Goal: Task Accomplishment & Management: Manage account settings

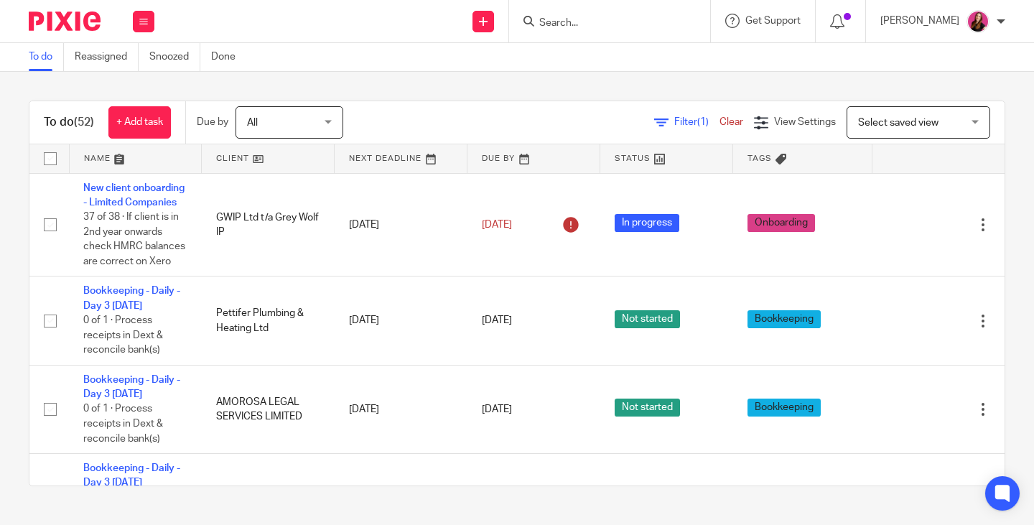
click at [589, 19] on input "Search" at bounding box center [602, 23] width 129 height 13
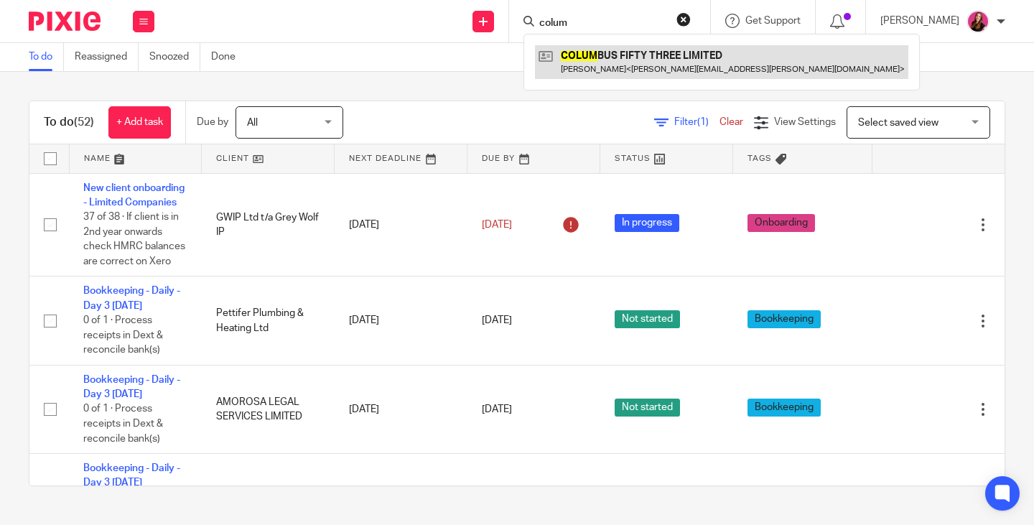
type input "colum"
click at [648, 57] on link at bounding box center [721, 61] width 373 height 33
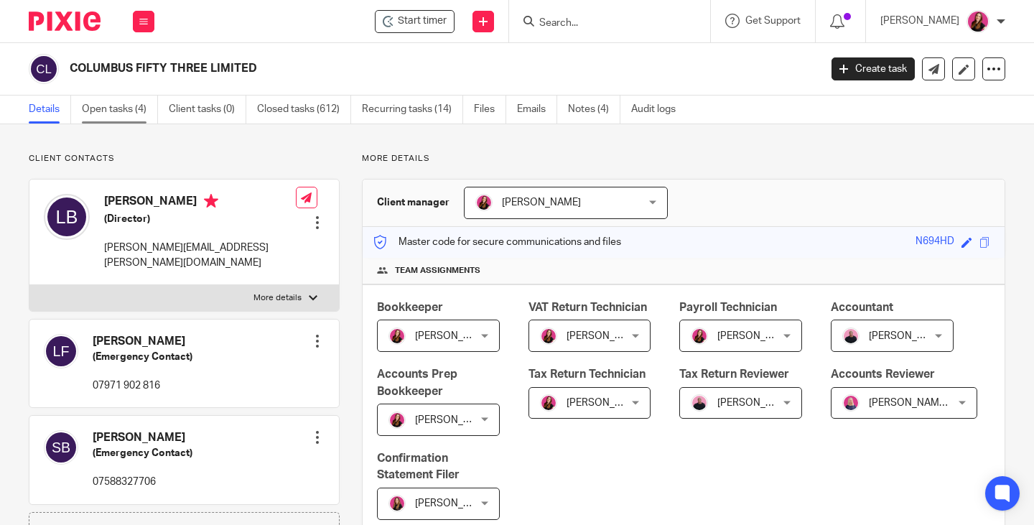
click at [116, 109] on link "Open tasks (4)" at bounding box center [120, 109] width 76 height 28
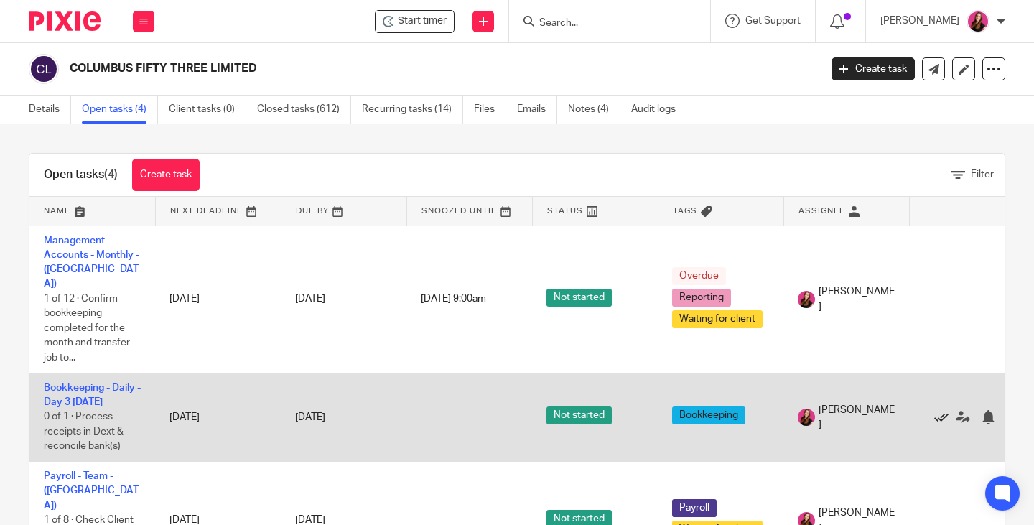
click at [939, 410] on icon at bounding box center [941, 417] width 14 height 14
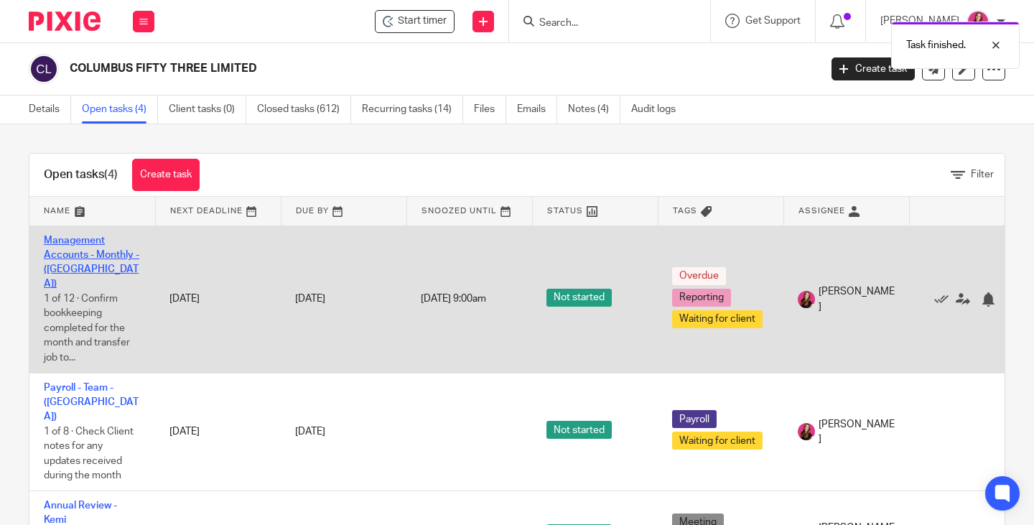
click at [109, 253] on link "Management Accounts - Monthly - ([GEOGRAPHIC_DATA])" at bounding box center [91, 262] width 95 height 54
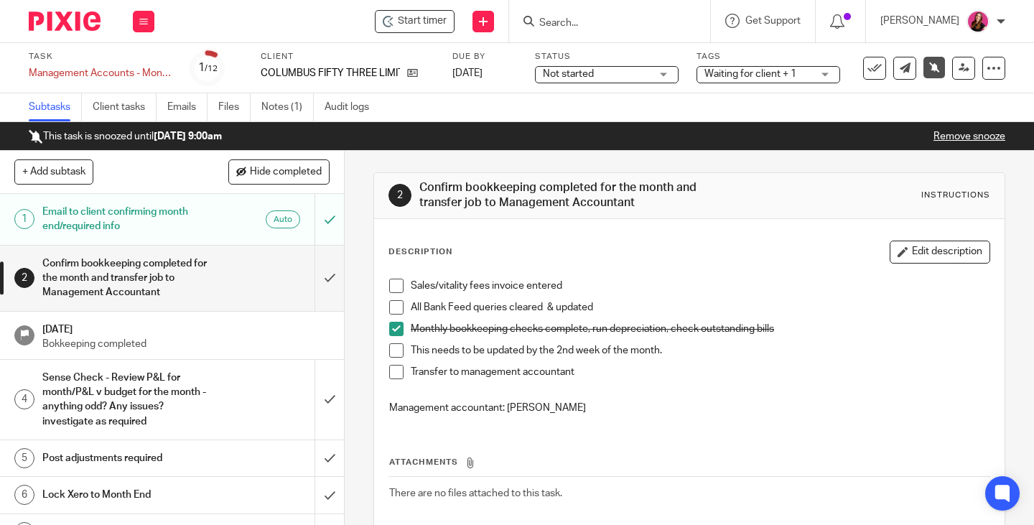
drag, startPoint x: 946, startPoint y: 140, endPoint x: 712, endPoint y: 30, distance: 258.5
click at [946, 140] on link "Remove snooze" at bounding box center [969, 136] width 72 height 10
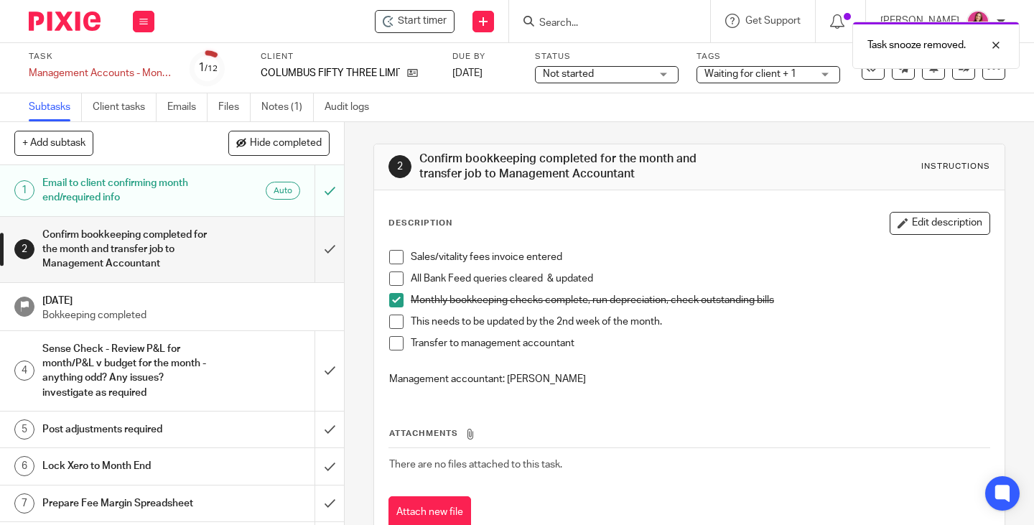
click at [393, 259] on span at bounding box center [396, 257] width 14 height 14
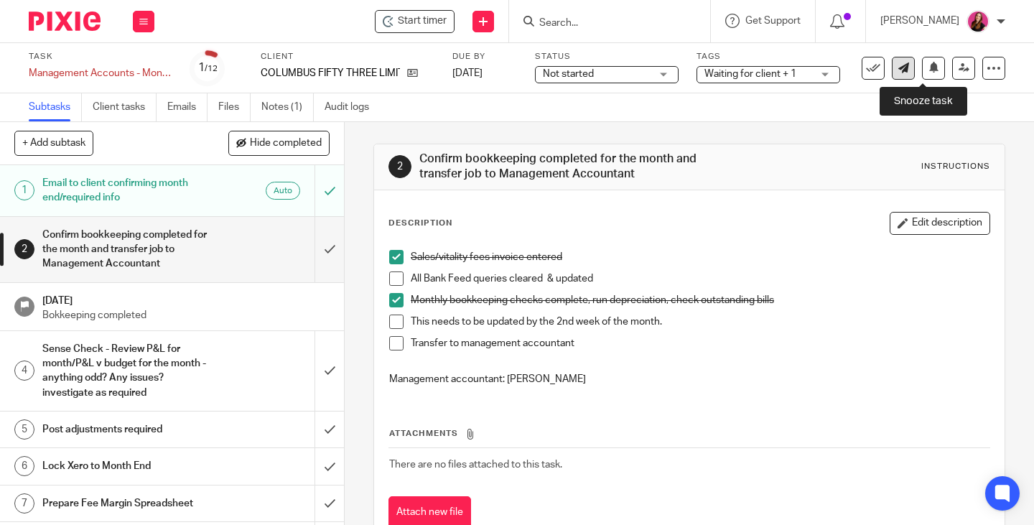
drag, startPoint x: 919, startPoint y: 75, endPoint x: 891, endPoint y: 68, distance: 28.9
click at [922, 75] on button at bounding box center [933, 68] width 23 height 23
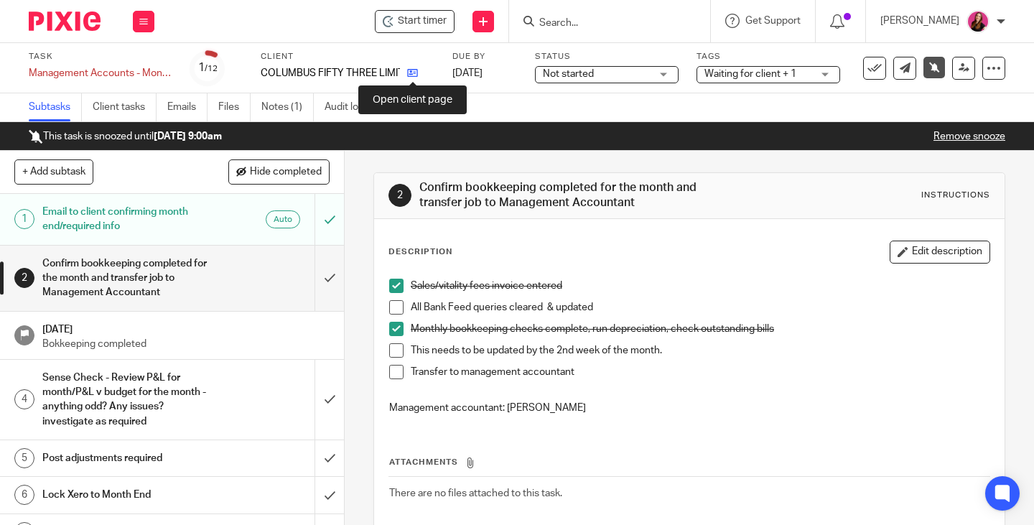
click at [416, 70] on icon at bounding box center [412, 72] width 11 height 11
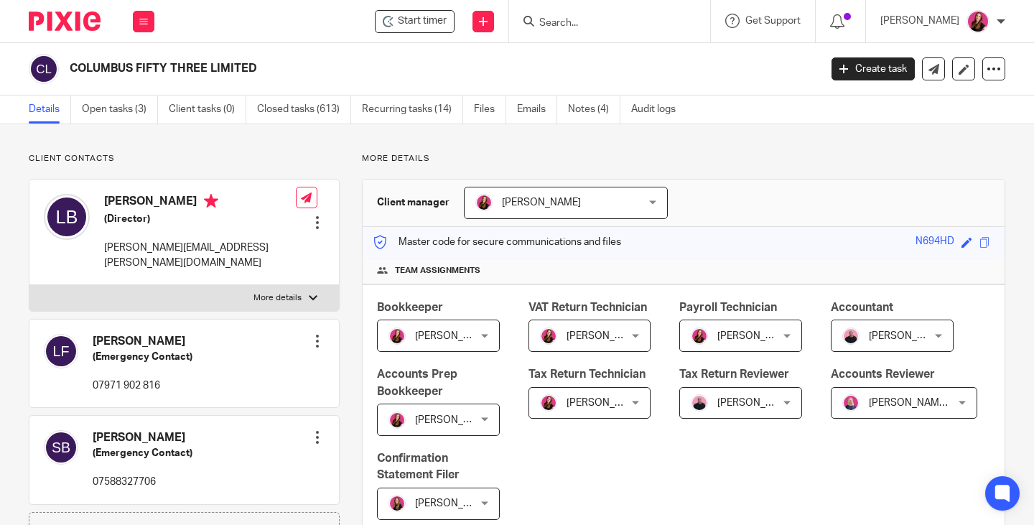
scroll to position [646, 0]
click at [103, 113] on link "Open tasks (3)" at bounding box center [120, 109] width 76 height 28
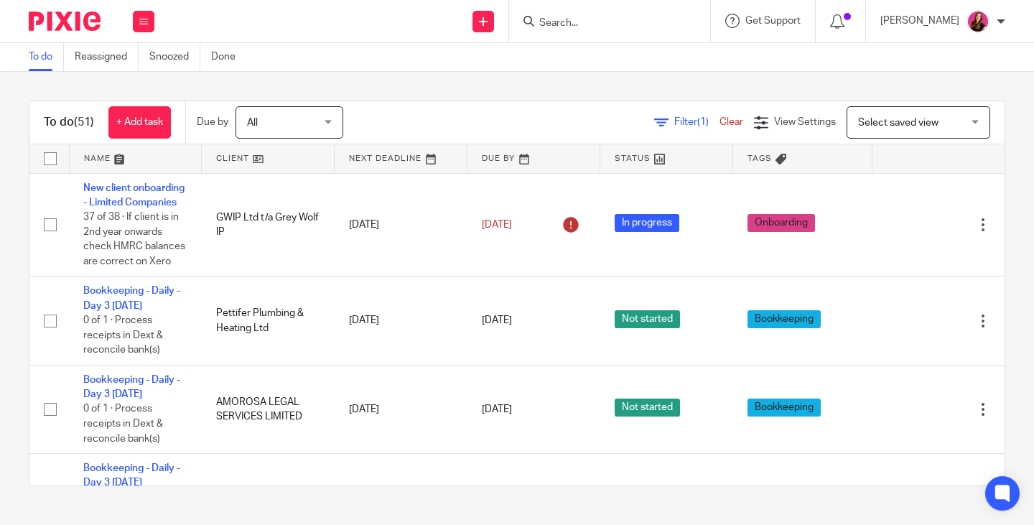
click at [584, 22] on input "Search" at bounding box center [602, 23] width 129 height 13
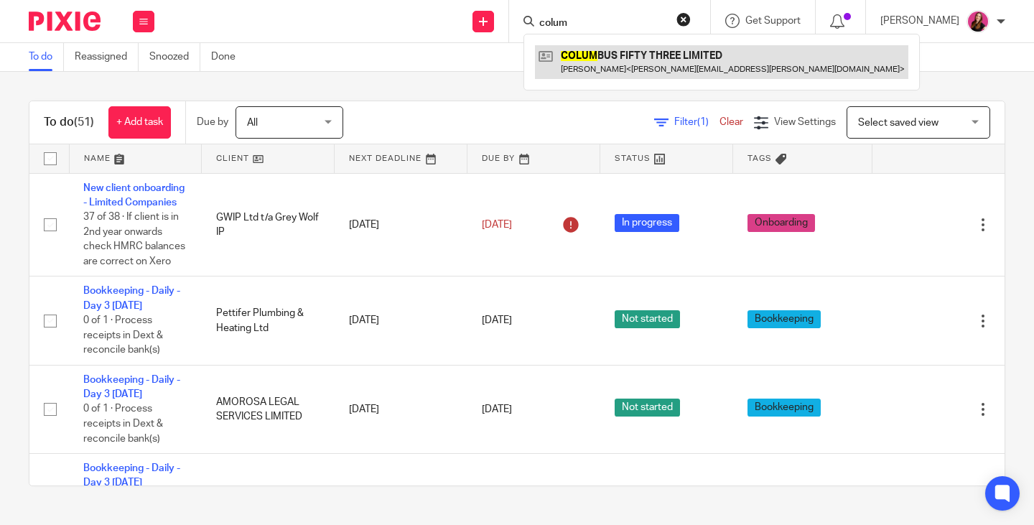
type input "colum"
click at [649, 52] on link at bounding box center [721, 61] width 373 height 33
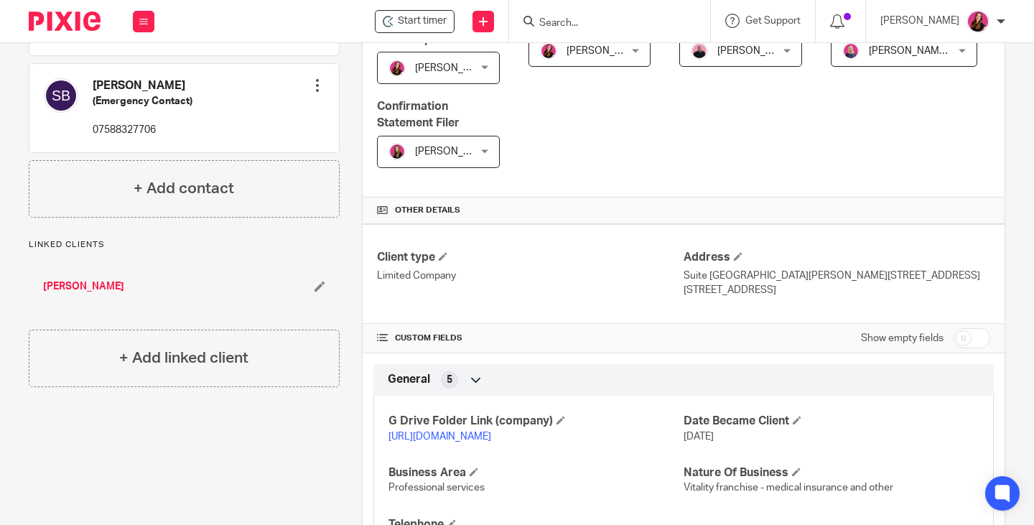
scroll to position [431, 0]
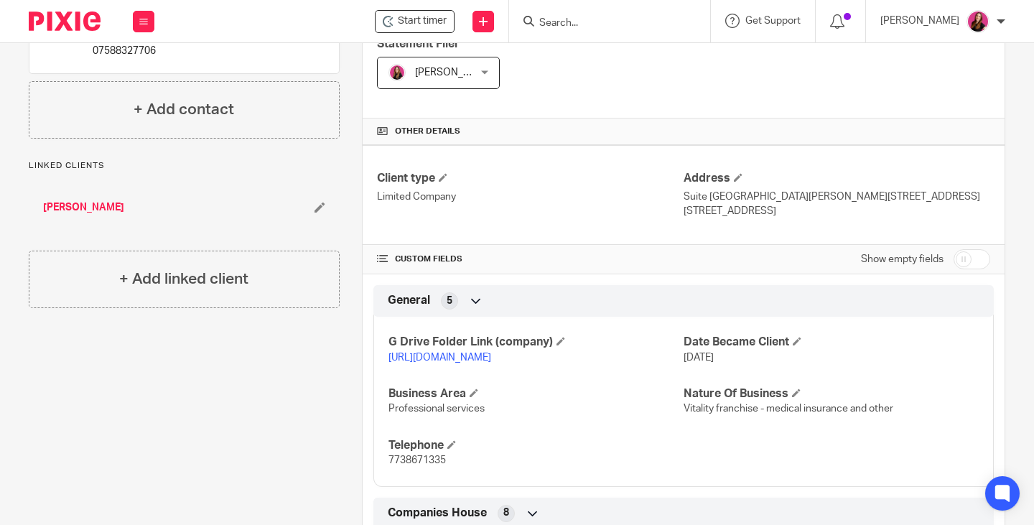
click at [487, 363] on link "https://drive.google.com/drive/folders/1exIWyItTH1wh9O8ivXoogekcvLdT9dTc?usp=dr…" at bounding box center [439, 357] width 103 height 10
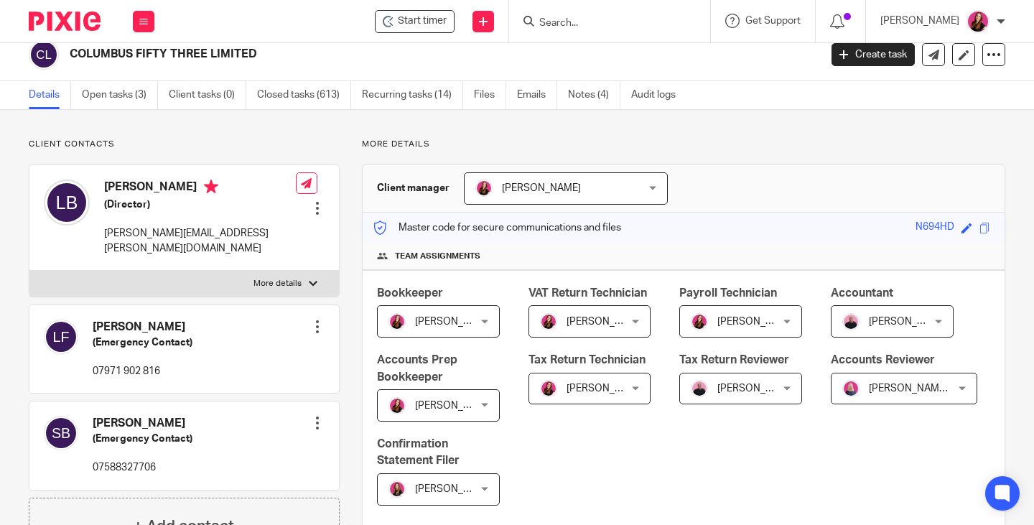
scroll to position [0, 0]
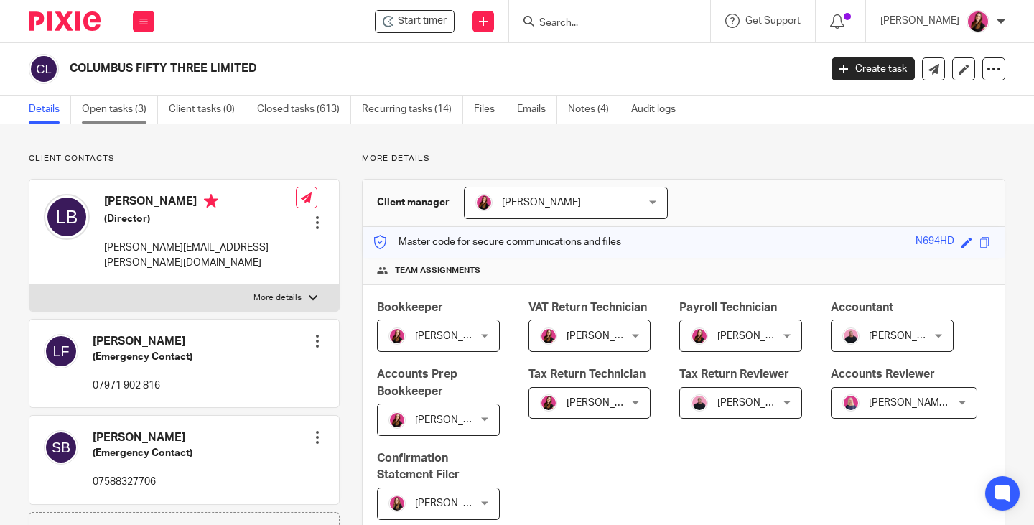
click at [110, 112] on link "Open tasks (3)" at bounding box center [120, 109] width 76 height 28
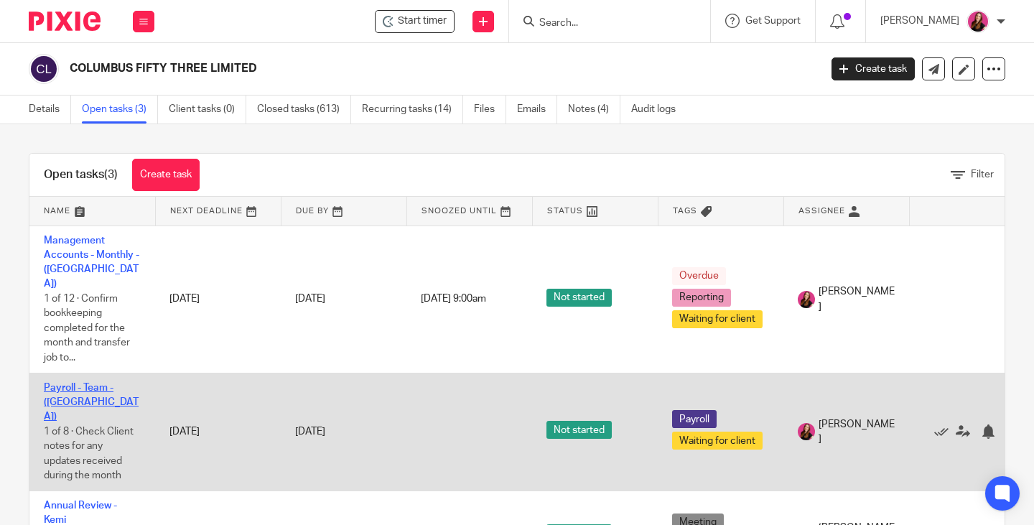
click at [83, 383] on link "Payroll - Team - ([GEOGRAPHIC_DATA])" at bounding box center [91, 402] width 95 height 39
click at [102, 383] on link "Payroll - Team - ([GEOGRAPHIC_DATA])" at bounding box center [91, 402] width 95 height 39
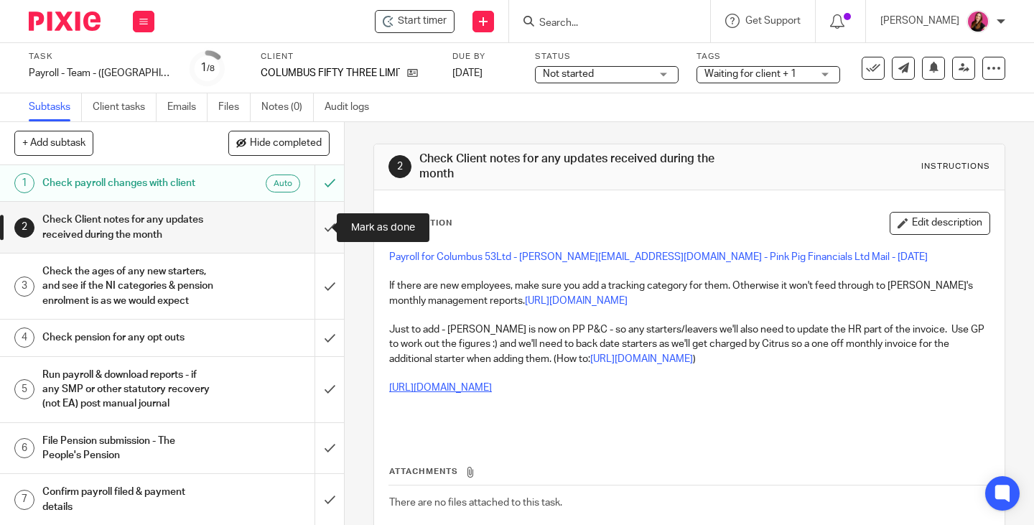
click at [317, 227] on input "submit" at bounding box center [172, 227] width 344 height 51
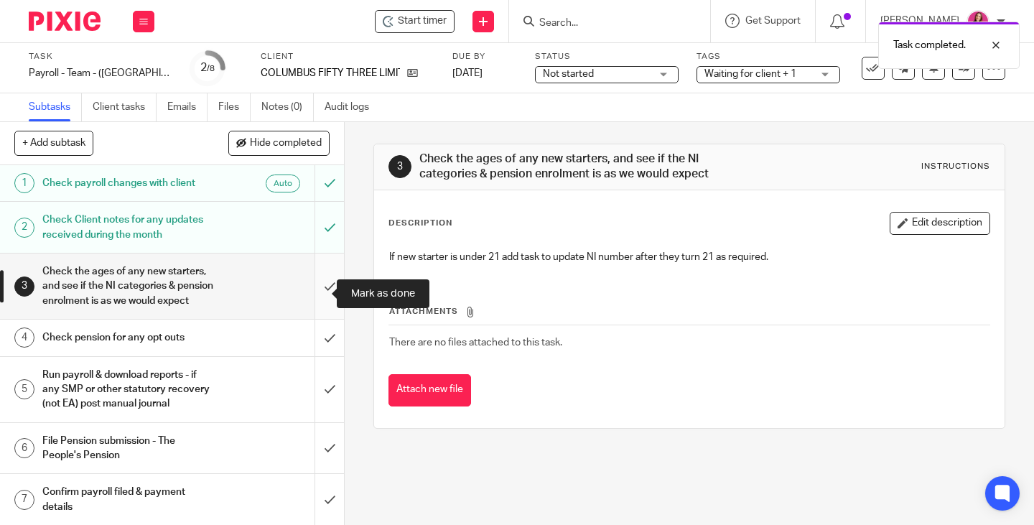
click at [314, 291] on input "submit" at bounding box center [172, 285] width 344 height 65
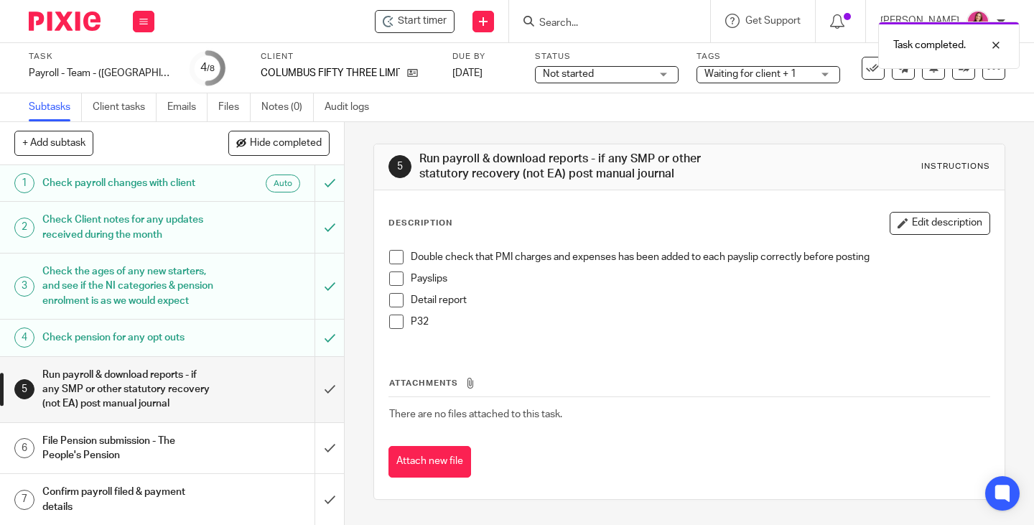
click at [393, 267] on li "Double check that PMI charges and expenses has been added to each payslip corre…" at bounding box center [689, 261] width 600 height 22
click at [391, 263] on span at bounding box center [396, 257] width 14 height 14
click at [396, 286] on li "Payslips" at bounding box center [689, 282] width 600 height 22
click at [391, 278] on span at bounding box center [396, 278] width 14 height 14
click at [393, 294] on span at bounding box center [396, 300] width 14 height 14
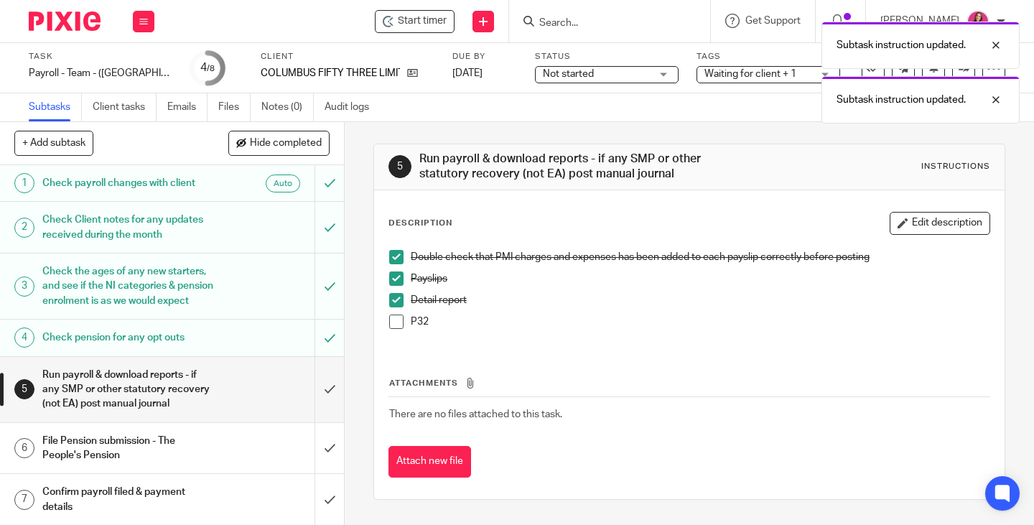
click at [393, 317] on span at bounding box center [396, 321] width 14 height 14
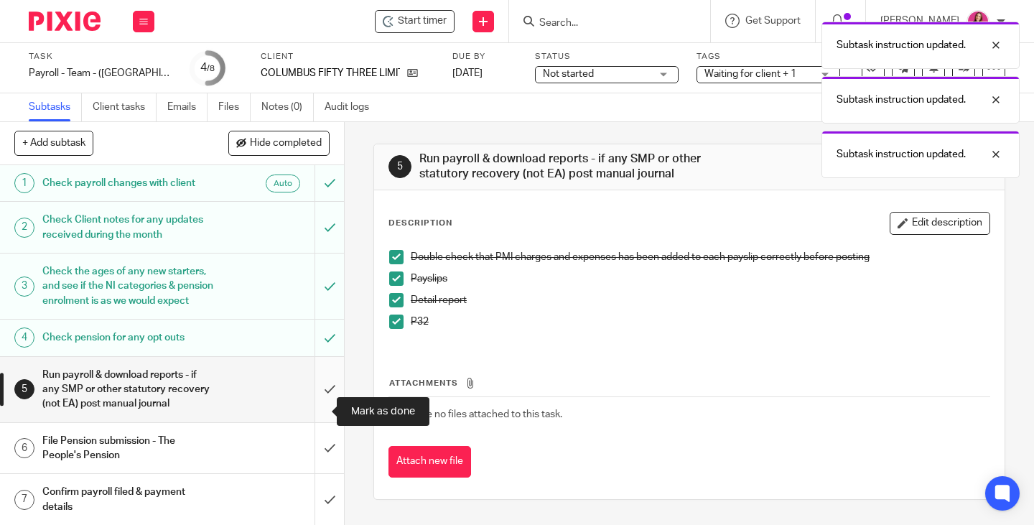
click at [322, 403] on input "submit" at bounding box center [172, 389] width 344 height 65
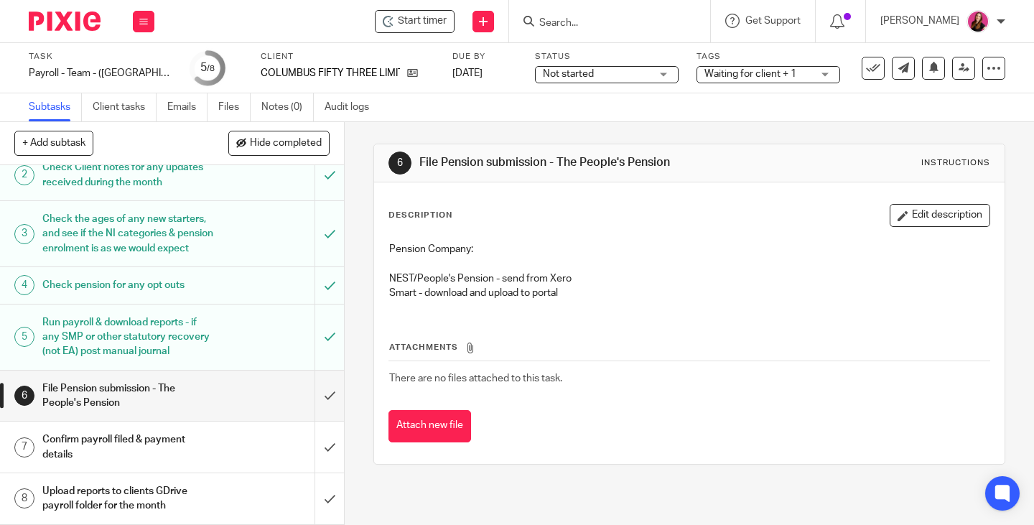
scroll to position [82, 0]
click at [312, 393] on input "submit" at bounding box center [172, 395] width 344 height 51
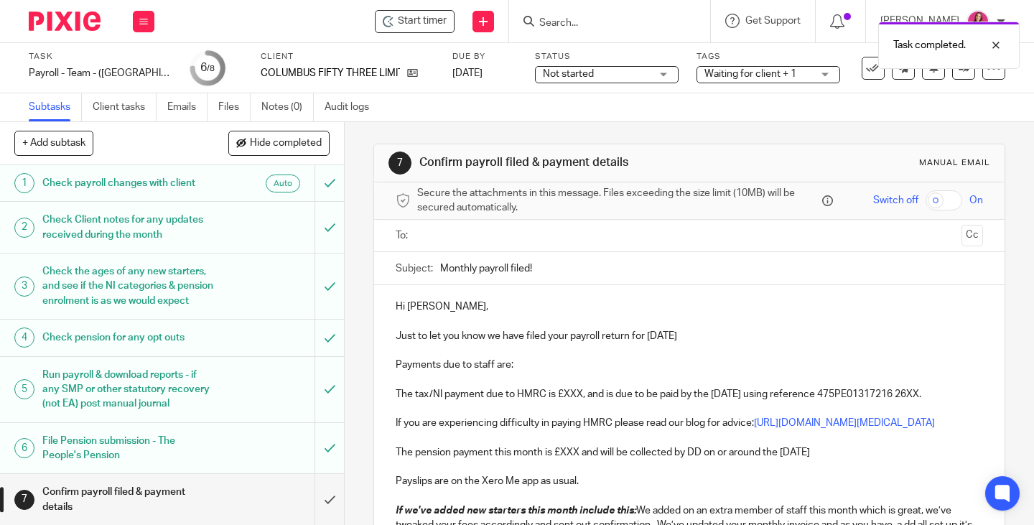
click at [570, 238] on input "text" at bounding box center [688, 236] width 533 height 17
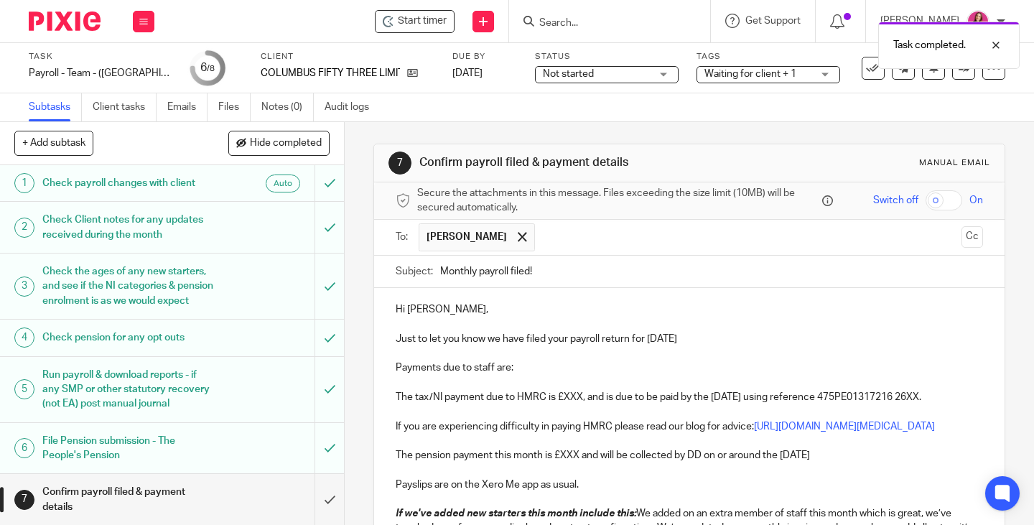
scroll to position [72, 0]
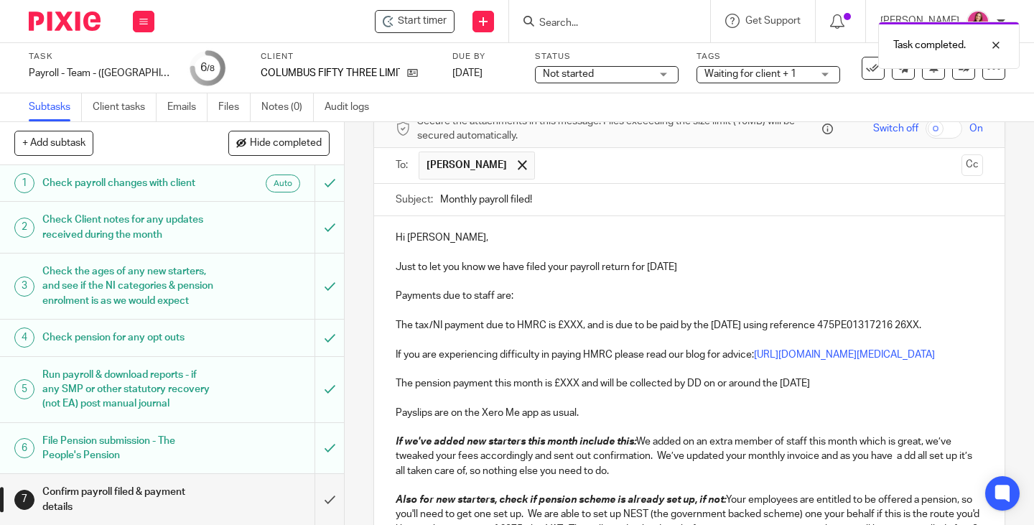
click at [551, 294] on p "Payments due to staff are:" at bounding box center [689, 296] width 587 height 14
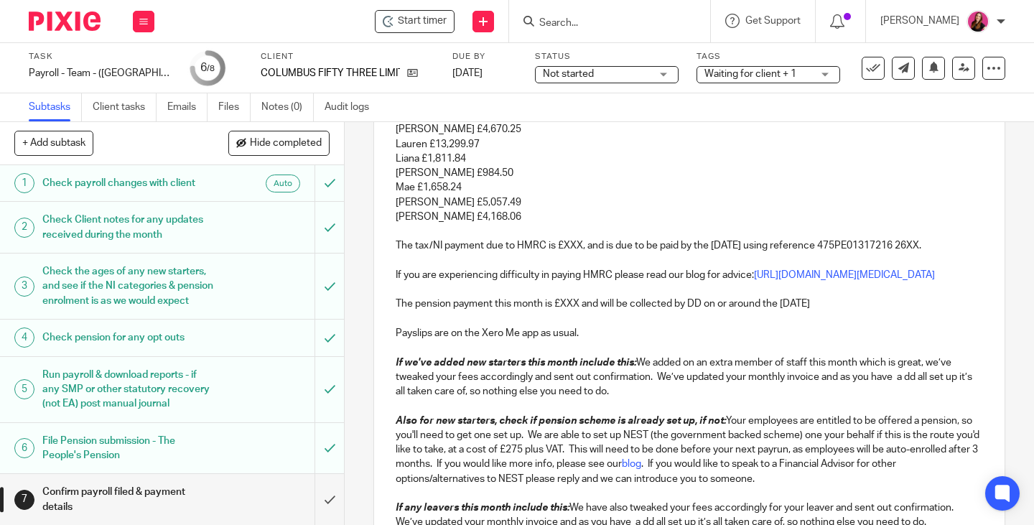
scroll to position [287, 0]
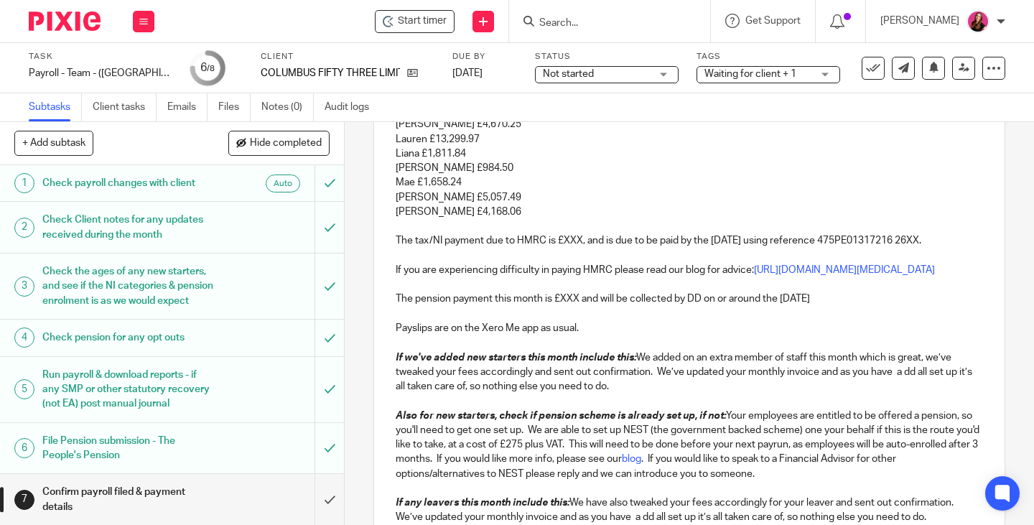
click at [576, 240] on p "The tax/NI payment due to HMRC is £XXX, and is due to be paid by the [DATE] usi…" at bounding box center [689, 233] width 587 height 29
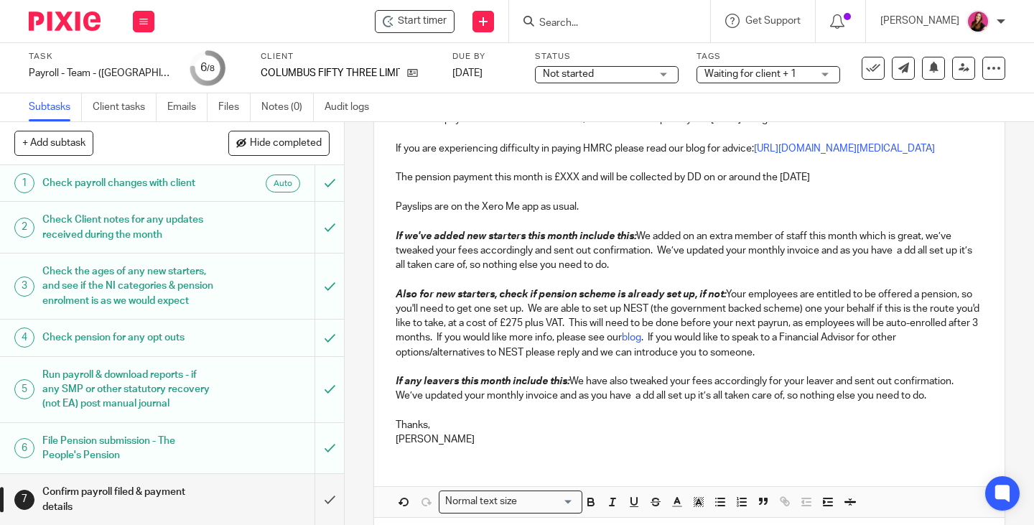
scroll to position [431, 0]
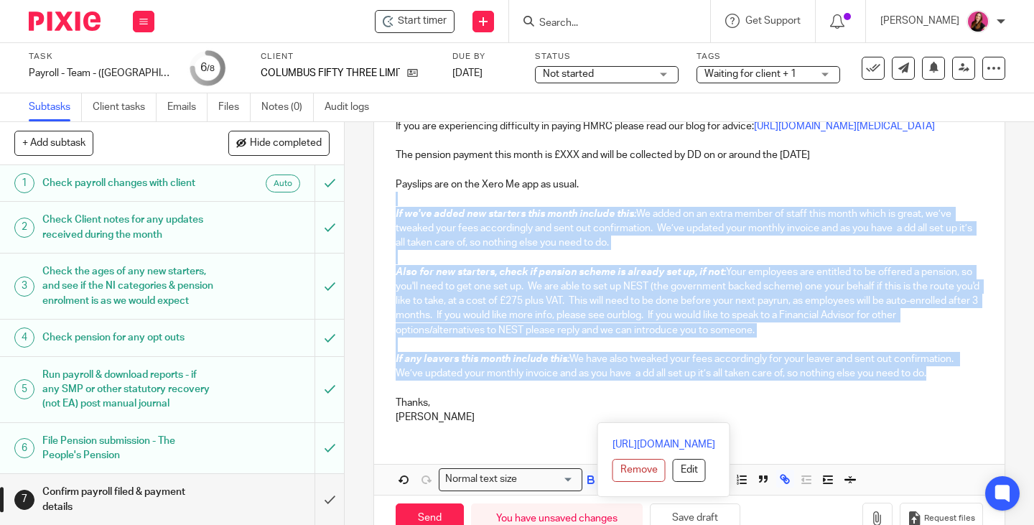
drag, startPoint x: 938, startPoint y: 419, endPoint x: 396, endPoint y: 243, distance: 569.8
click at [396, 243] on div "Hi [PERSON_NAME], Just to let you know we have filed your payroll return for [D…" at bounding box center [689, 146] width 630 height 578
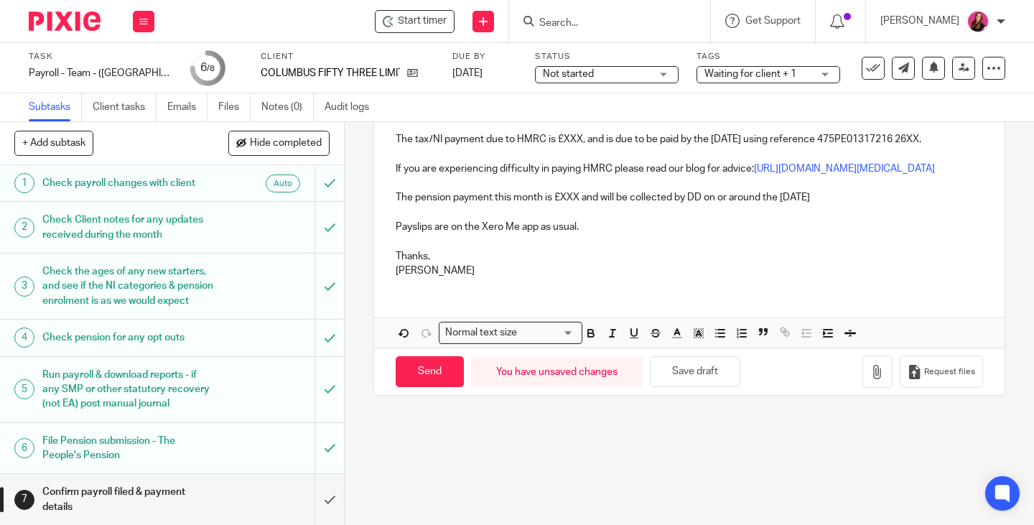
scroll to position [317, 0]
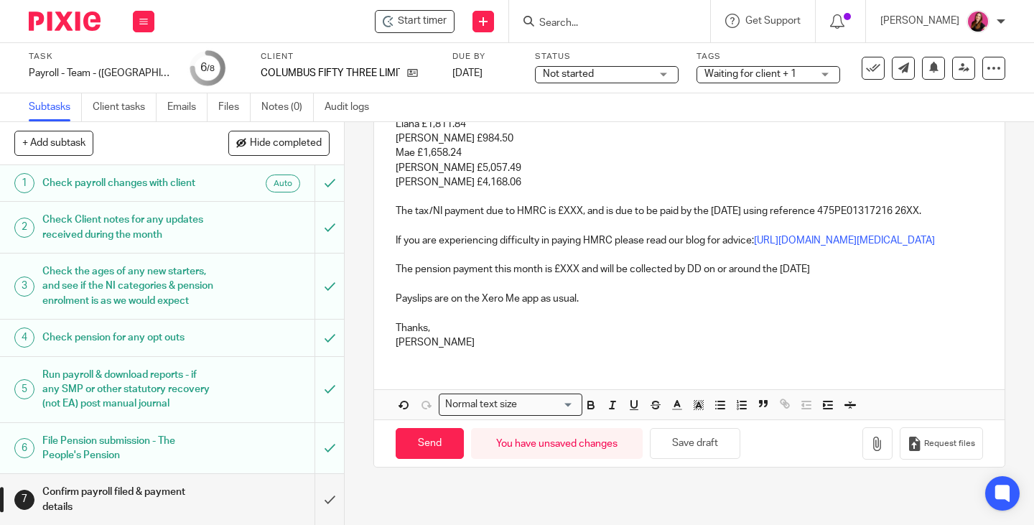
click at [579, 211] on p "The tax/NI payment due to HMRC is £XXX, and is due to be paid by the 22nd Septe…" at bounding box center [689, 204] width 587 height 29
click at [496, 219] on p "The tax/NI payment due to HMRC is £XXX, and is due to be paid by the 22nd Septe…" at bounding box center [689, 204] width 587 height 29
click at [576, 210] on p "The tax/NI payment due to HMRC is £XXX, and is due to be paid by the 22nd Septe…" at bounding box center [689, 204] width 587 height 29
click at [798, 75] on div "Waiting for client + 1" at bounding box center [768, 74] width 144 height 17
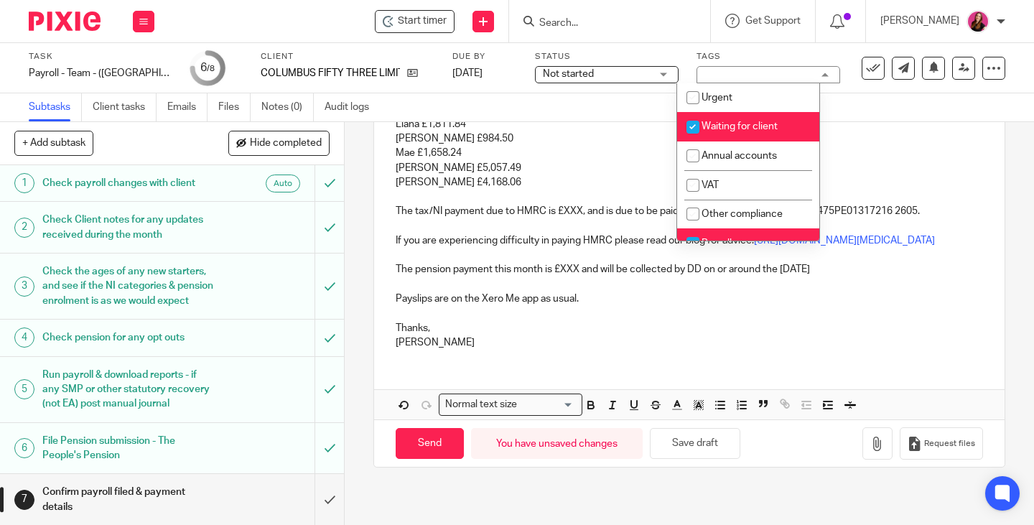
click at [755, 125] on span "Waiting for client" at bounding box center [739, 126] width 76 height 10
checkbox input "false"
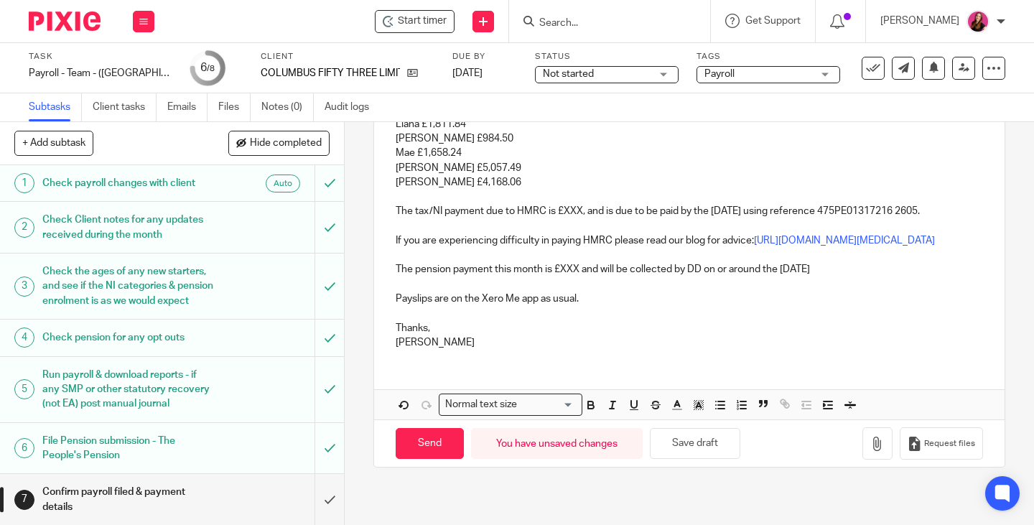
click at [640, 276] on p "The pension payment this month is £XXX and will be collected by DD on or around…" at bounding box center [689, 269] width 587 height 14
click at [579, 212] on p "The tax/NI payment due to HMRC is £XXX, and is due to be paid by the 22nd Septe…" at bounding box center [689, 204] width 587 height 29
click at [603, 262] on p at bounding box center [689, 255] width 587 height 14
click at [575, 276] on p "The pension payment this month is £XXX and will be collected by DD on or around…" at bounding box center [689, 269] width 587 height 14
click at [574, 276] on p "The pension payment this month is £XXX and will be collected by DD on or around…" at bounding box center [689, 269] width 587 height 14
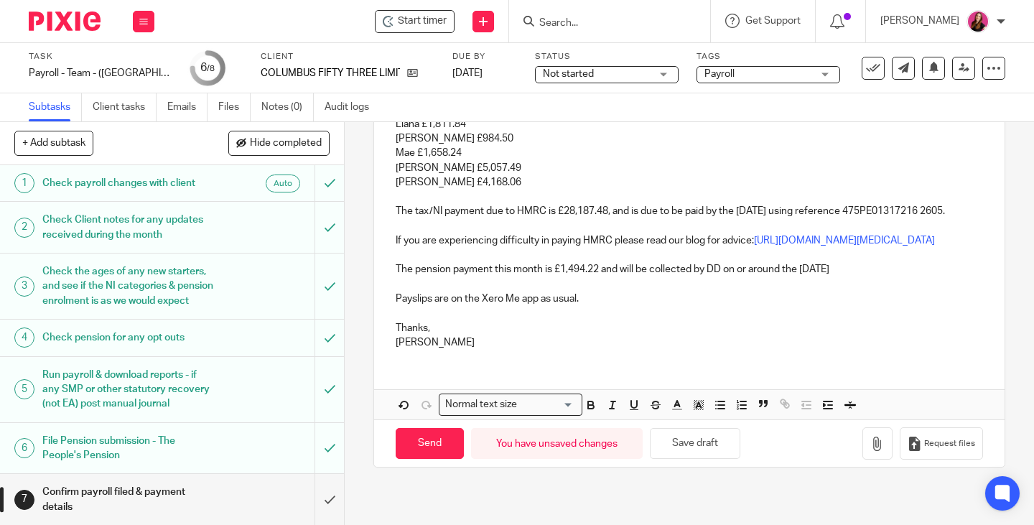
click at [713, 320] on p at bounding box center [689, 313] width 587 height 14
click at [889, 320] on div "Hi Lianne, Just to let you know we have filed your payroll return for August 20…" at bounding box center [689, 165] width 630 height 389
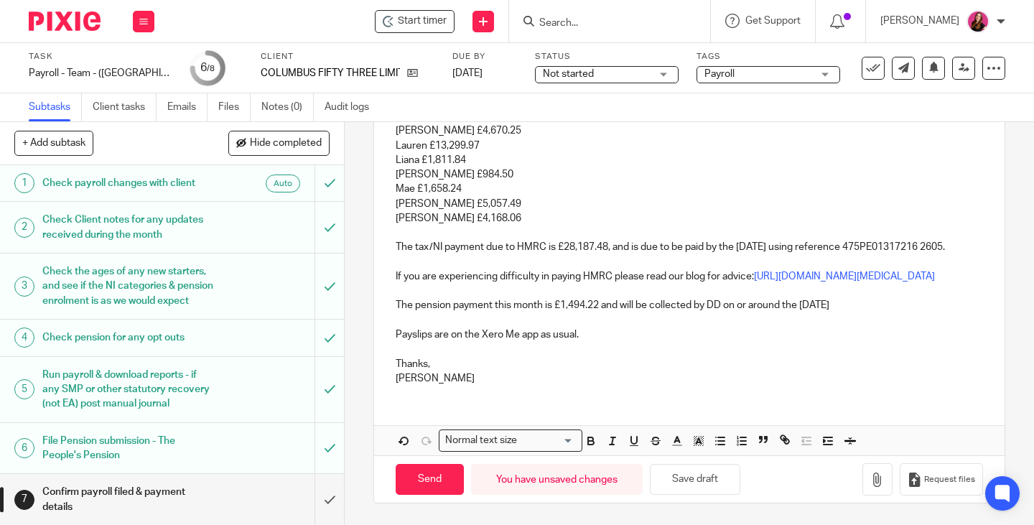
click at [895, 310] on p "The pension payment this month is £1,494.22 and will be collected by DD on or a…" at bounding box center [689, 305] width 587 height 14
click at [429, 492] on input "Send" at bounding box center [430, 479] width 68 height 31
type input "Sent"
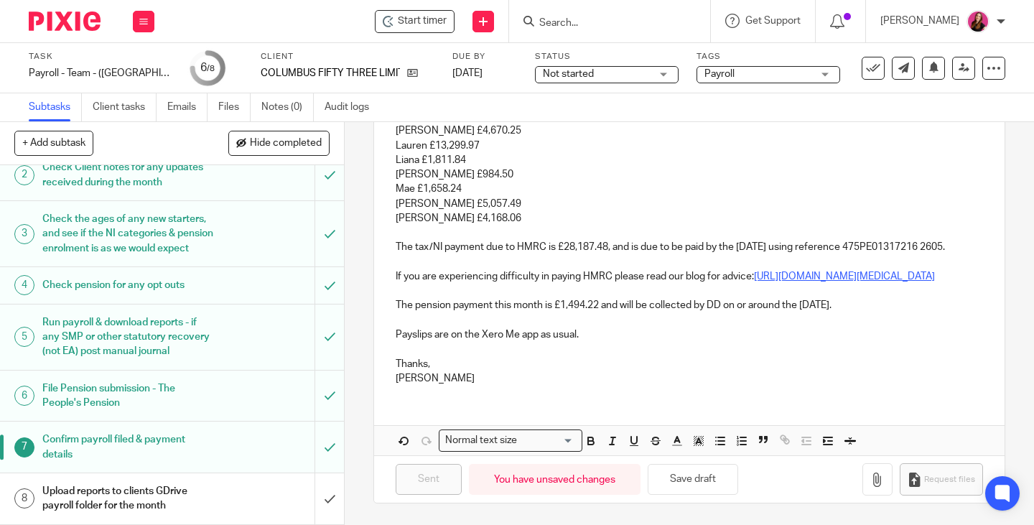
scroll to position [324, 0]
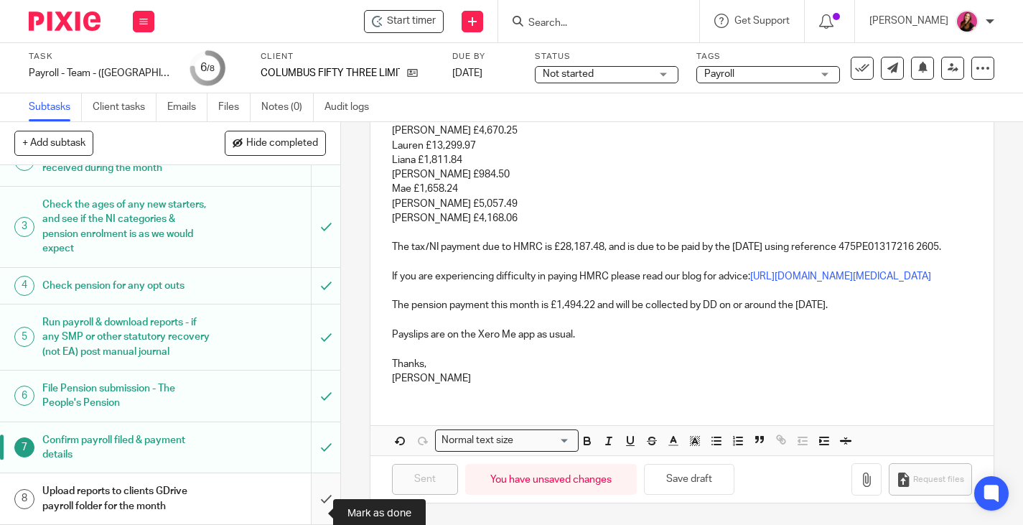
click at [315, 512] on input "submit" at bounding box center [170, 498] width 340 height 51
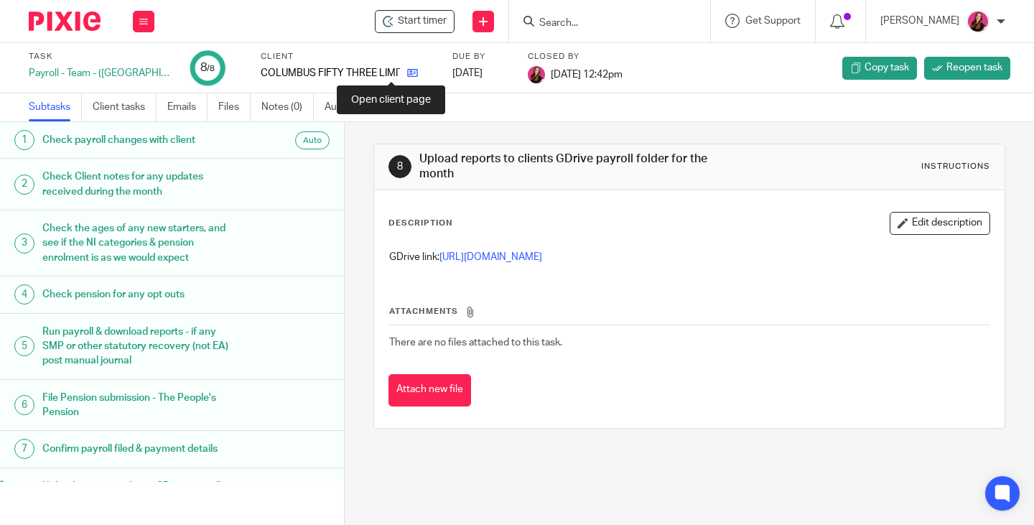
drag, startPoint x: 395, startPoint y: 75, endPoint x: 387, endPoint y: 73, distance: 8.4
click at [407, 75] on icon at bounding box center [412, 72] width 11 height 11
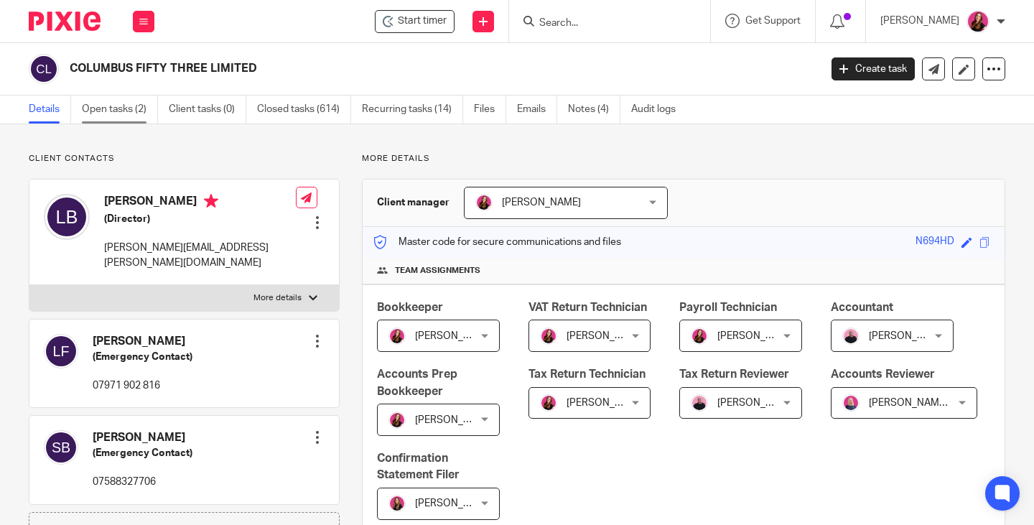
click at [139, 107] on link "Open tasks (2)" at bounding box center [120, 109] width 76 height 28
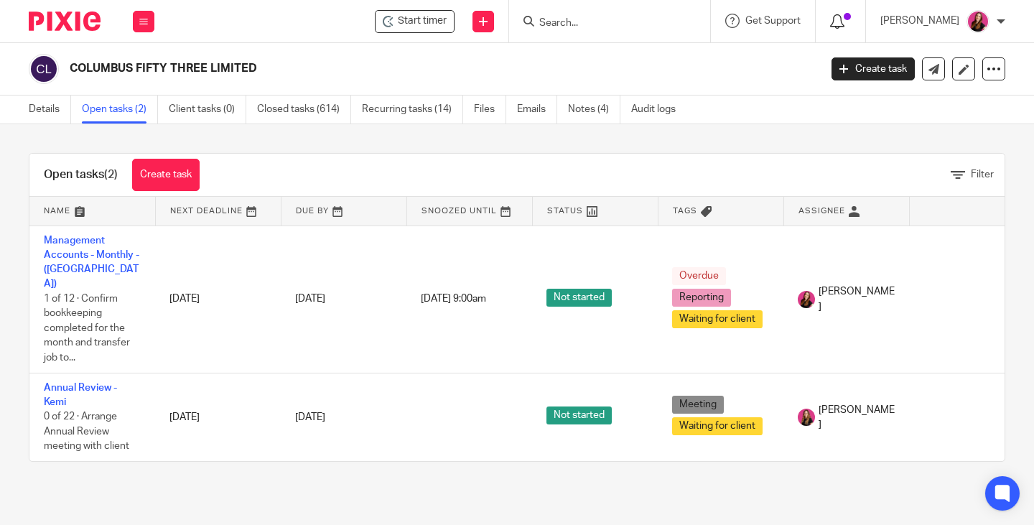
click at [841, 25] on icon at bounding box center [837, 21] width 14 height 14
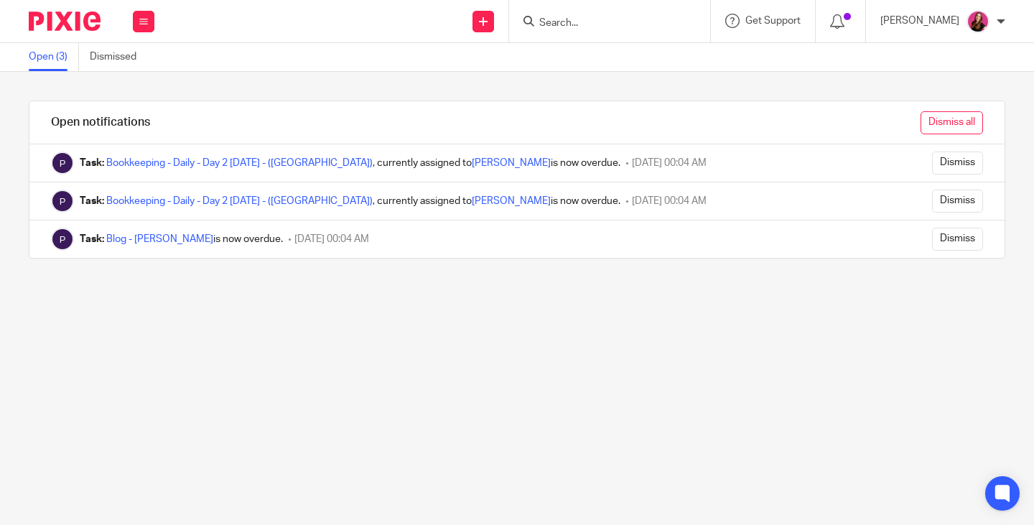
click at [948, 118] on input "Dismiss all" at bounding box center [951, 122] width 62 height 23
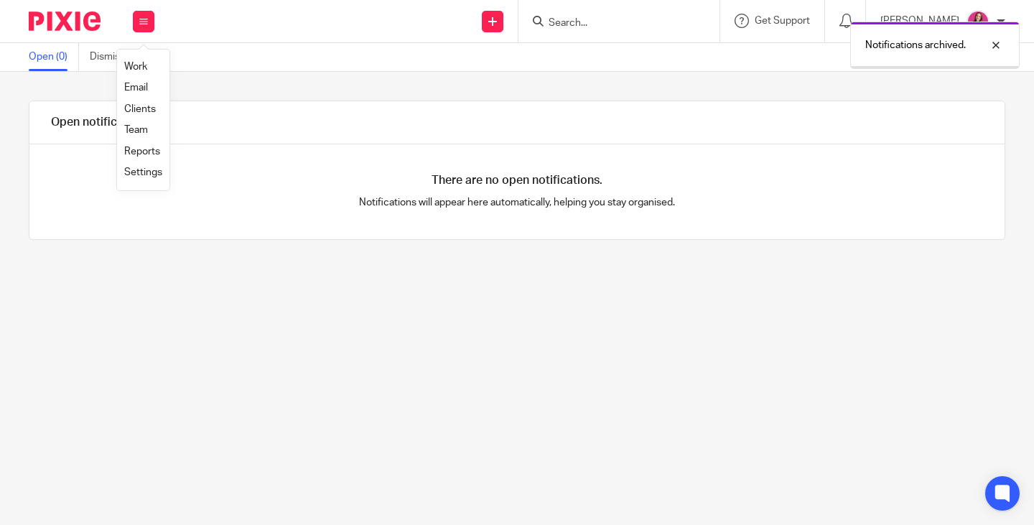
click at [141, 67] on link "Work" at bounding box center [135, 67] width 23 height 10
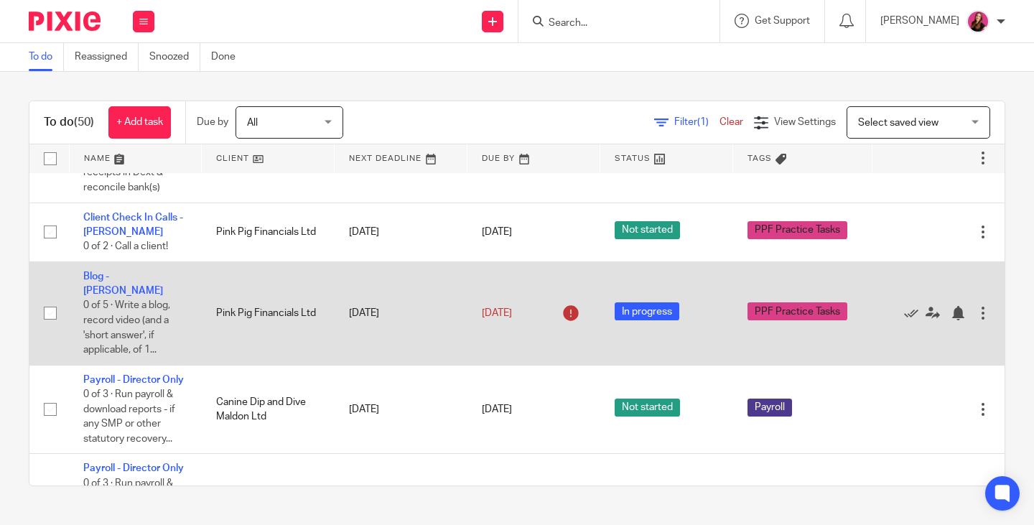
scroll to position [1651, 0]
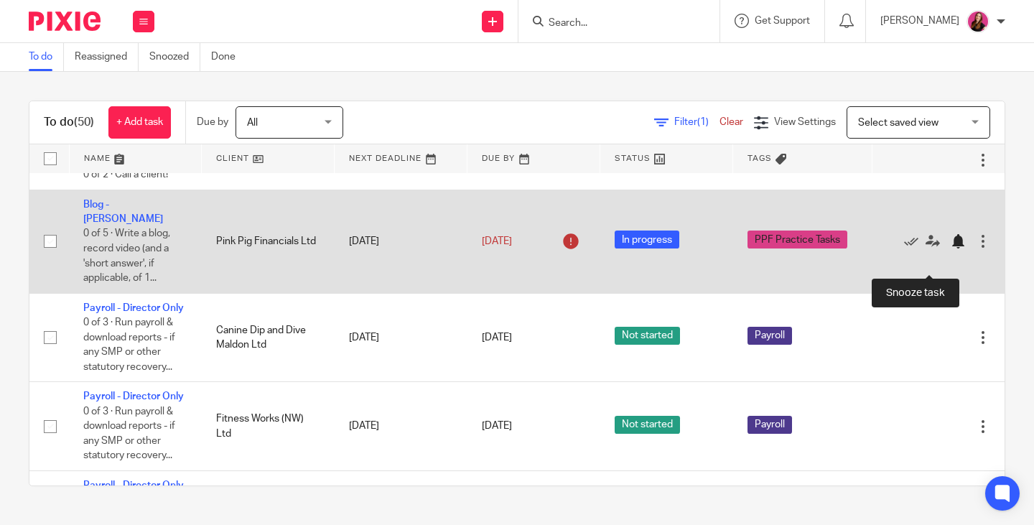
click at [950, 248] on div at bounding box center [957, 241] width 14 height 14
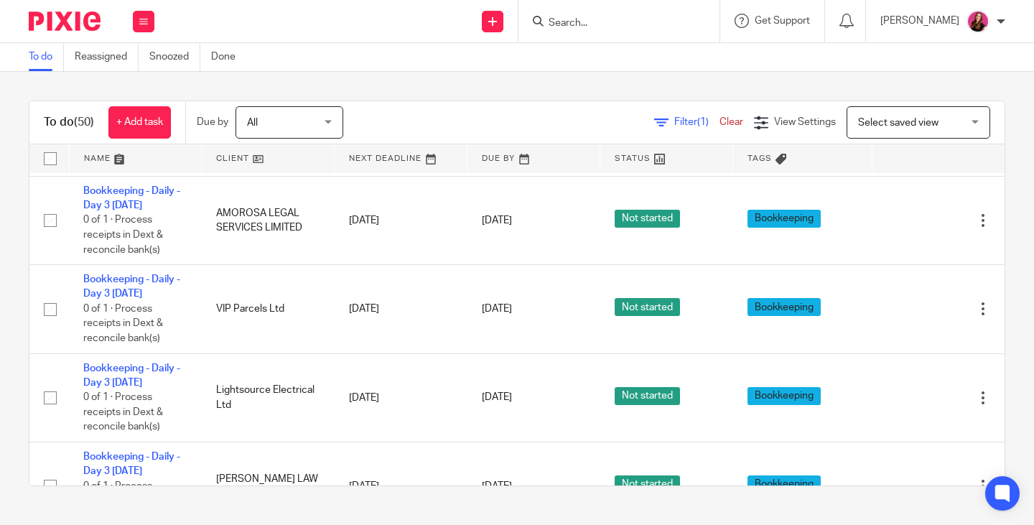
scroll to position [0, 0]
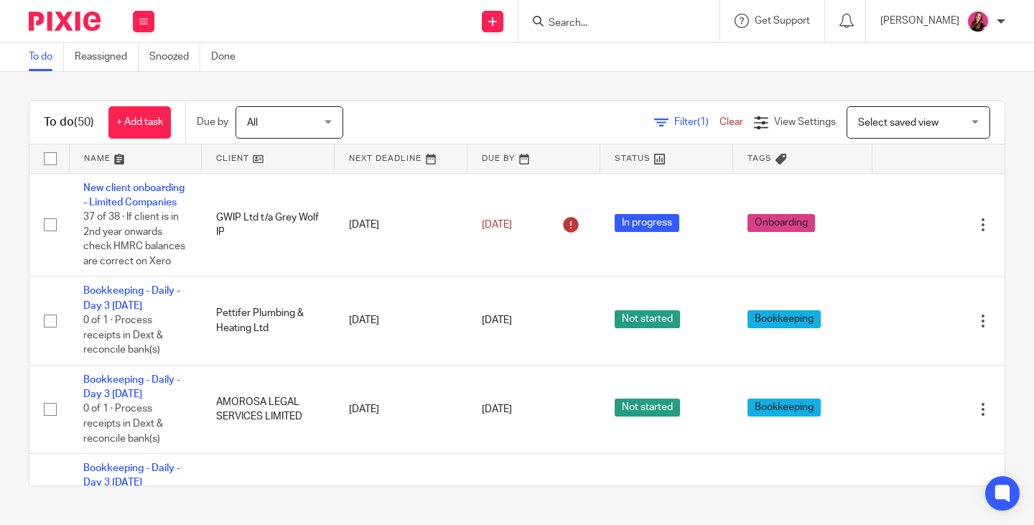
click at [556, 29] on form at bounding box center [623, 21] width 153 height 18
click at [601, 27] on input "Search" at bounding box center [611, 23] width 129 height 13
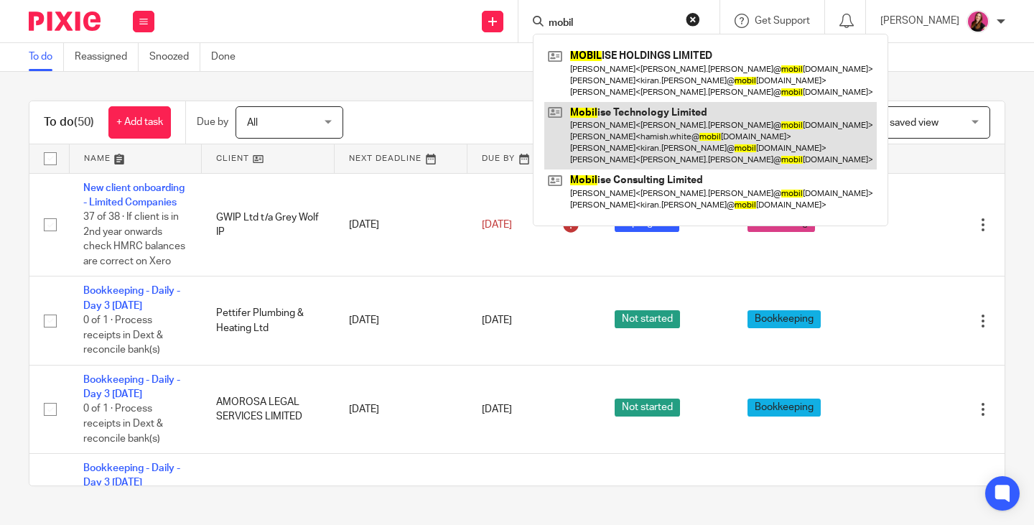
type input "mobil"
click at [608, 111] on link at bounding box center [710, 136] width 332 height 68
click at [597, 118] on link at bounding box center [710, 136] width 332 height 68
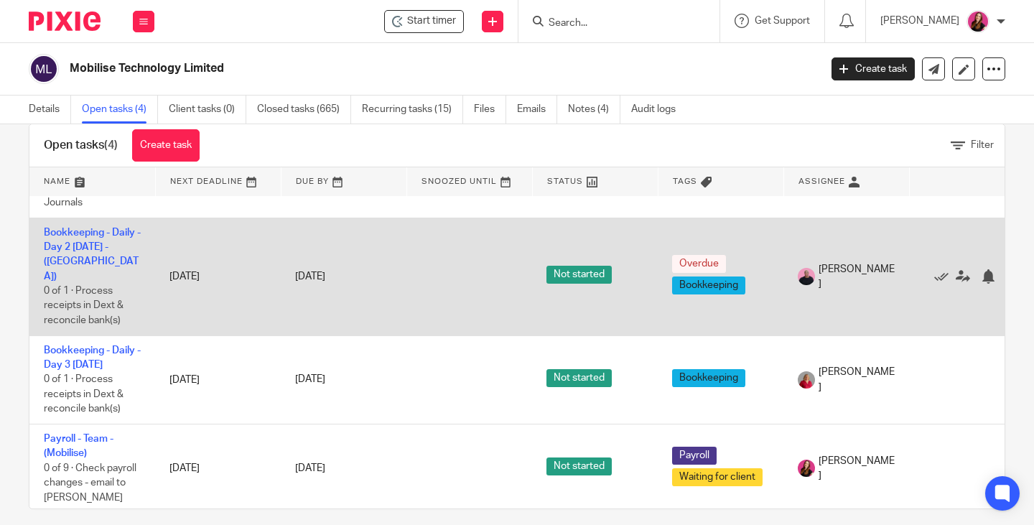
scroll to position [42, 0]
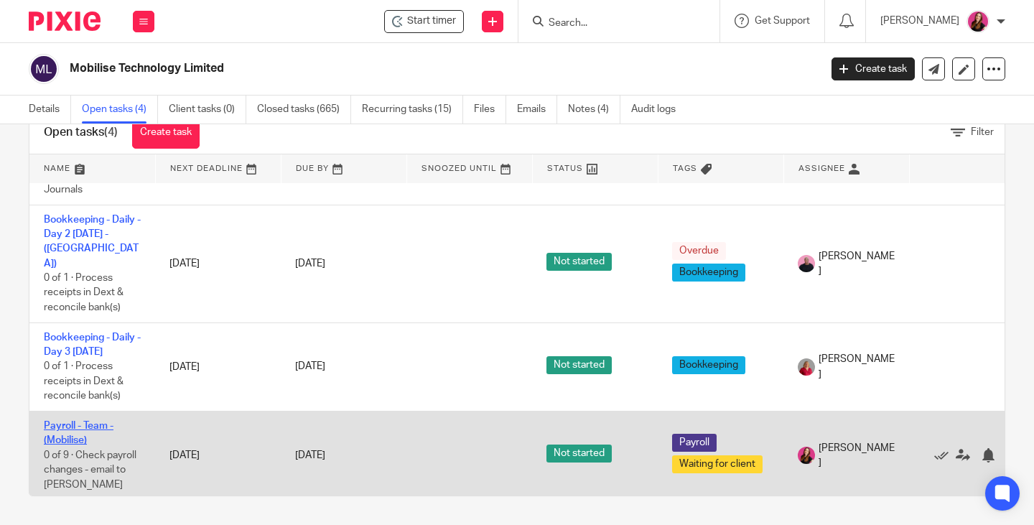
click at [95, 421] on link "Payroll - Team - (Mobilise)" at bounding box center [79, 433] width 70 height 24
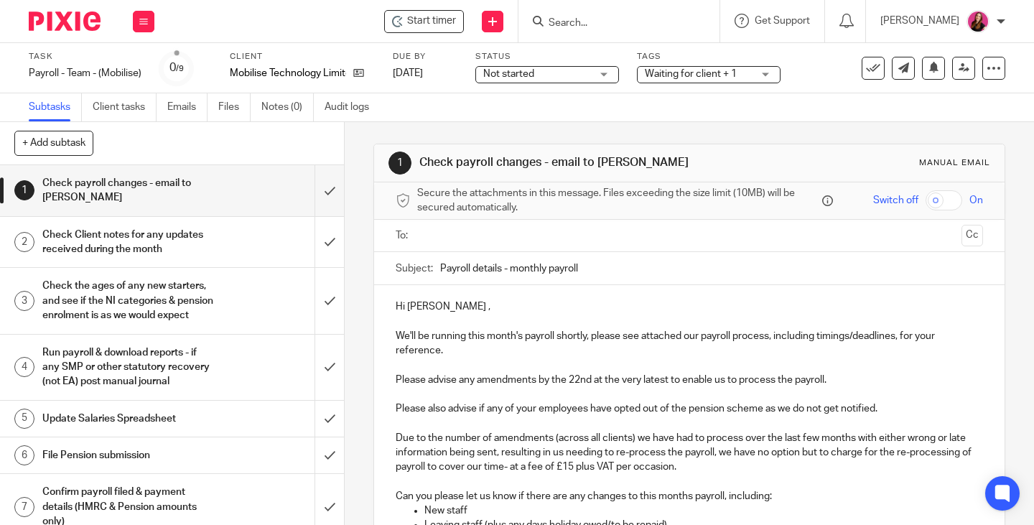
click at [504, 236] on input "text" at bounding box center [688, 236] width 533 height 17
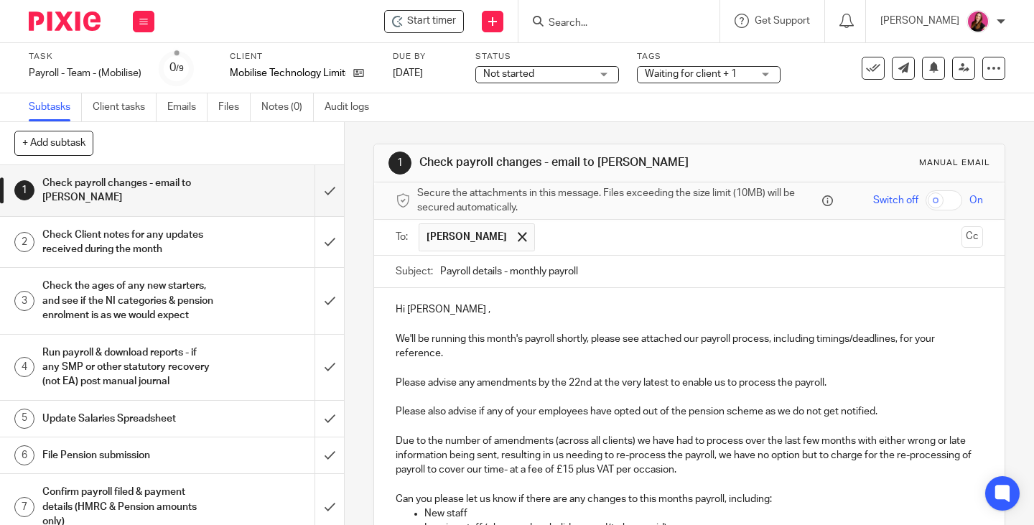
click at [442, 307] on p "Hi Kiran ," at bounding box center [689, 309] width 587 height 14
click at [587, 383] on p "Please advise any amendments by the 22nd at the very latest to enable us to pro…" at bounding box center [689, 382] width 587 height 14
drag, startPoint x: 831, startPoint y: 379, endPoint x: 345, endPoint y: 383, distance: 486.7
click at [345, 383] on div "1 Check payroll changes - email to Kerry Manual email Secure the attachments in…" at bounding box center [689, 323] width 689 height 403
click at [850, 396] on p at bounding box center [689, 397] width 587 height 14
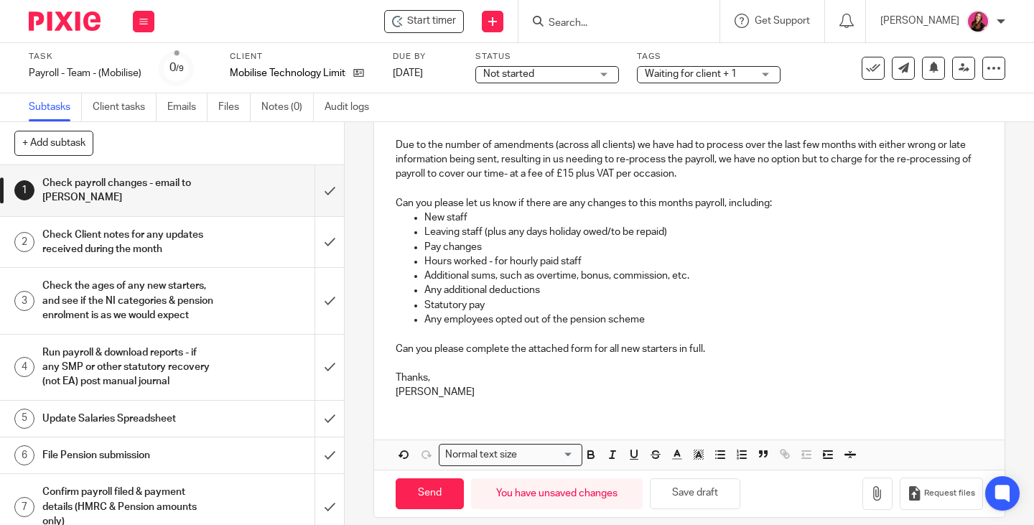
scroll to position [310, 0]
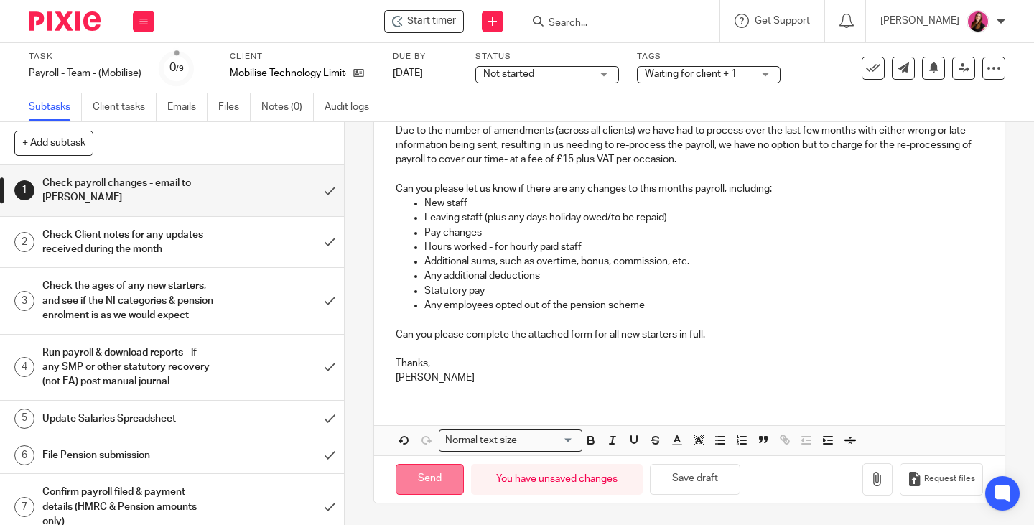
click at [423, 482] on input "Send" at bounding box center [430, 479] width 68 height 31
type input "Sent"
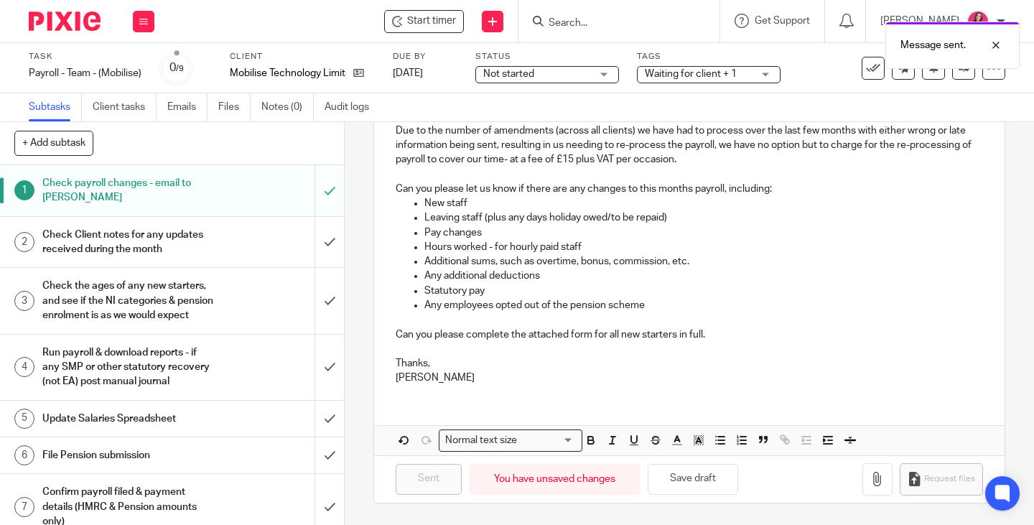
click at [617, 27] on div "Message sent." at bounding box center [768, 41] width 503 height 55
click at [612, 19] on div "Message sent." at bounding box center [768, 41] width 503 height 55
drag, startPoint x: 570, startPoint y: 27, endPoint x: 572, endPoint y: 18, distance: 9.6
click at [571, 25] on div "Message sent." at bounding box center [768, 41] width 503 height 55
click at [571, 17] on div "Message sent." at bounding box center [768, 41] width 503 height 55
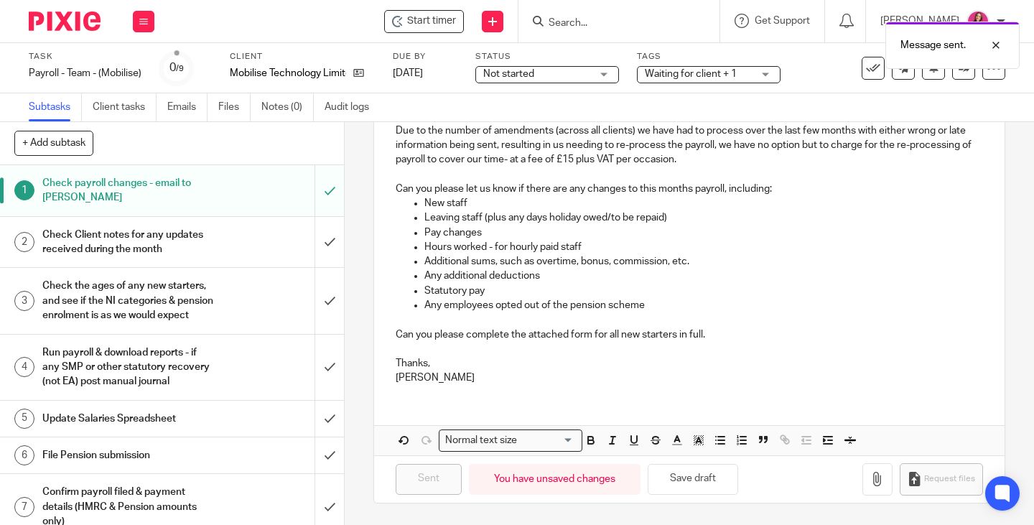
click at [577, 19] on div "Message sent." at bounding box center [768, 41] width 503 height 55
click at [584, 22] on div "Message sent." at bounding box center [768, 41] width 503 height 55
click at [587, 23] on input "Search" at bounding box center [611, 23] width 129 height 13
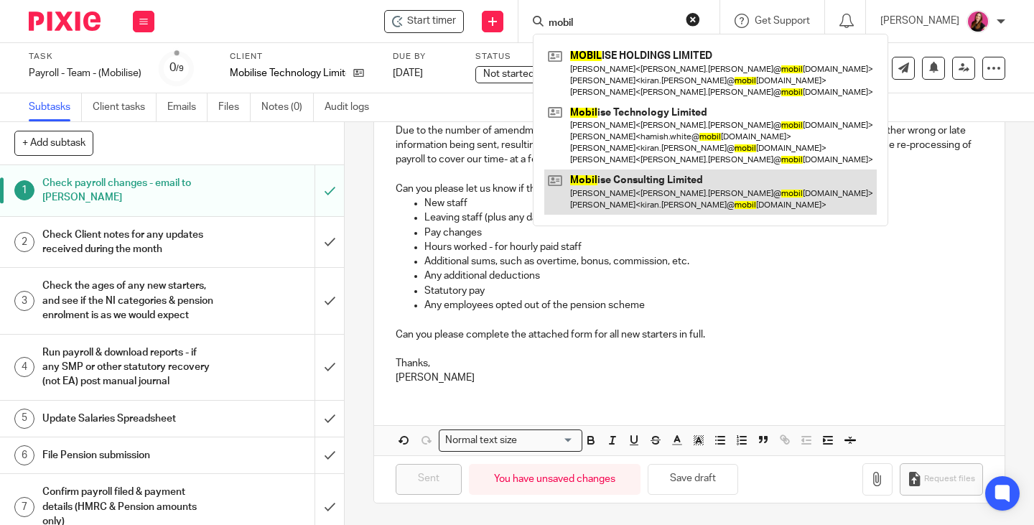
type input "mobil"
click at [633, 184] on link at bounding box center [710, 191] width 332 height 45
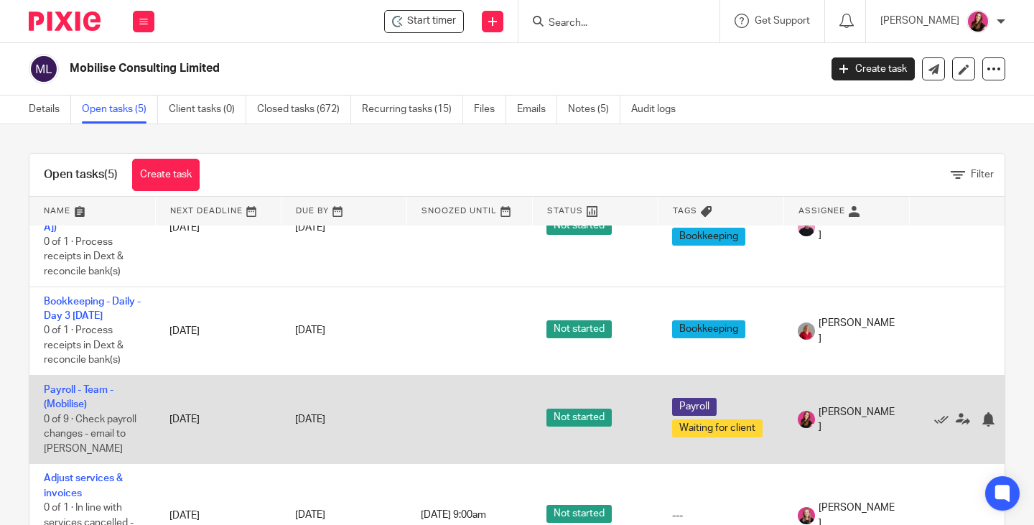
scroll to position [170, 0]
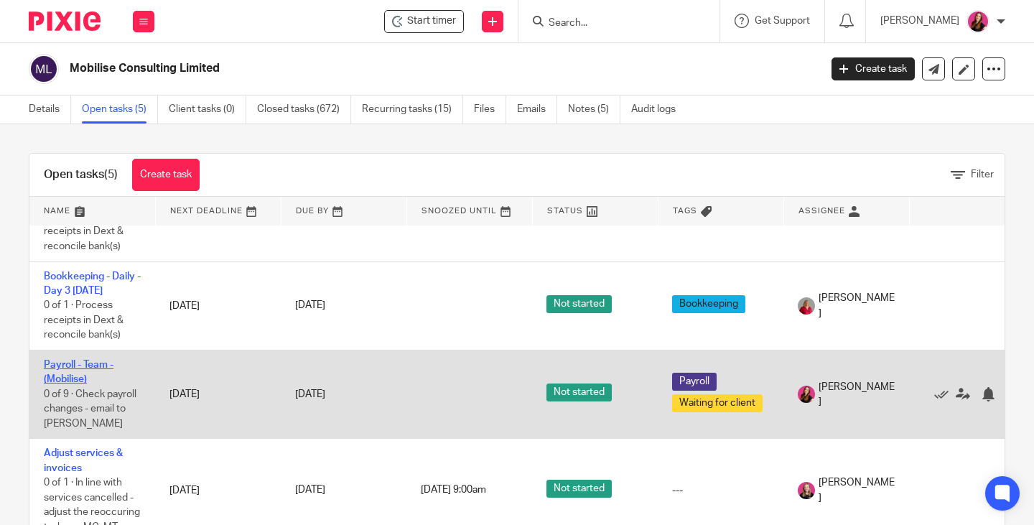
click at [80, 360] on link "Payroll - Team - (Mobilise)" at bounding box center [79, 372] width 70 height 24
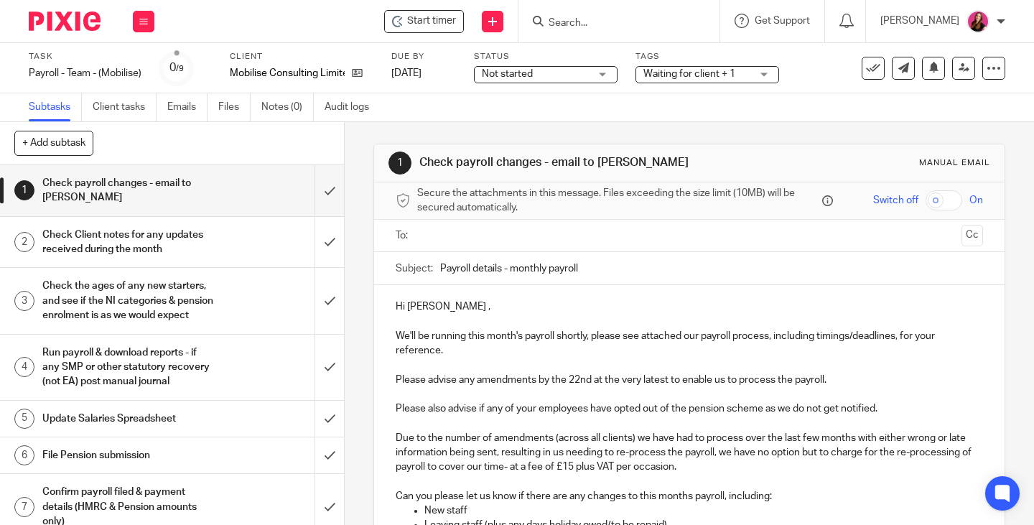
click at [481, 238] on input "text" at bounding box center [688, 236] width 533 height 17
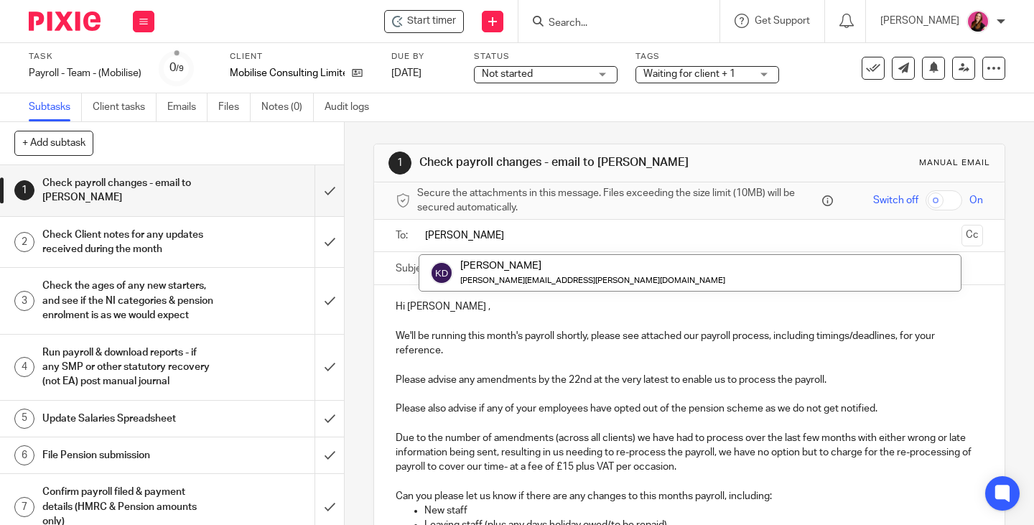
type input "kerr"
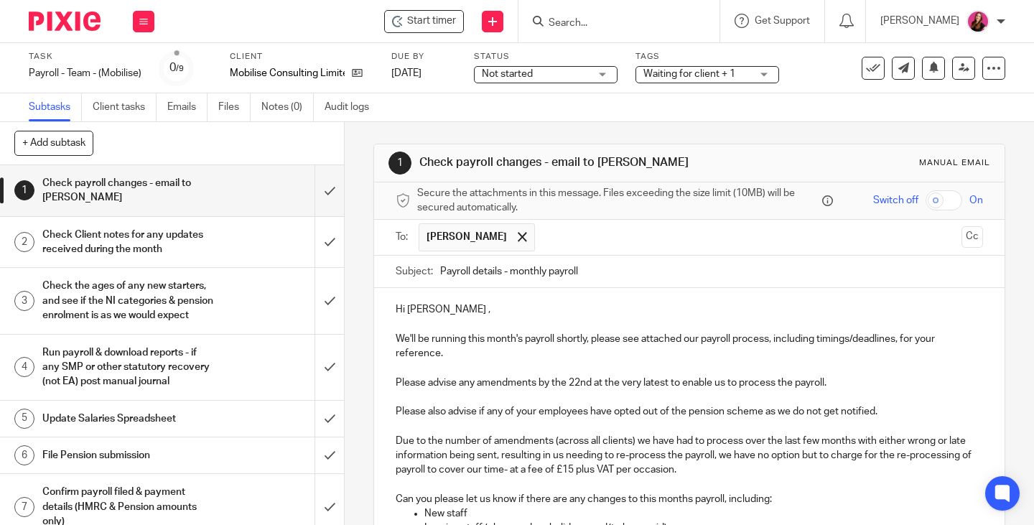
click at [450, 315] on p "Hi Kiran ," at bounding box center [689, 309] width 587 height 14
click at [572, 381] on p "Please advise any amendments by the 22nd at the very latest to enable us to pro…" at bounding box center [689, 382] width 587 height 14
click at [589, 383] on p "Please advise any amendments by the 22nd at the very latest to enable us to pro…" at bounding box center [689, 382] width 587 height 14
drag, startPoint x: 838, startPoint y: 383, endPoint x: 314, endPoint y: 387, distance: 524.1
click at [314, 387] on div "+ Add subtask Cancel + Add 1 Check payroll changes - email to Kerry 2 Check Cli…" at bounding box center [517, 323] width 1034 height 403
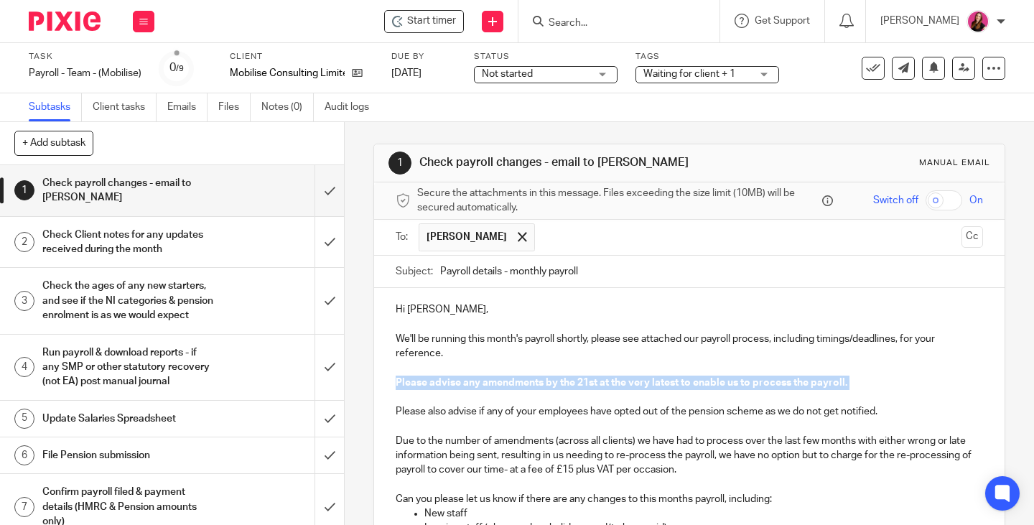
click at [867, 387] on p "Please advise any amendments by the 21st at the very latest to enable us to pro…" at bounding box center [689, 382] width 587 height 14
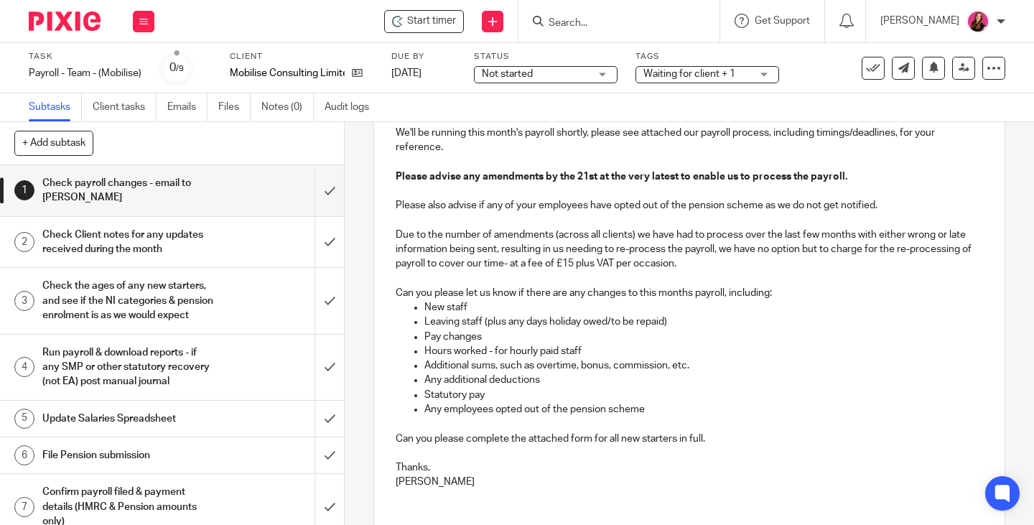
scroll to position [310, 0]
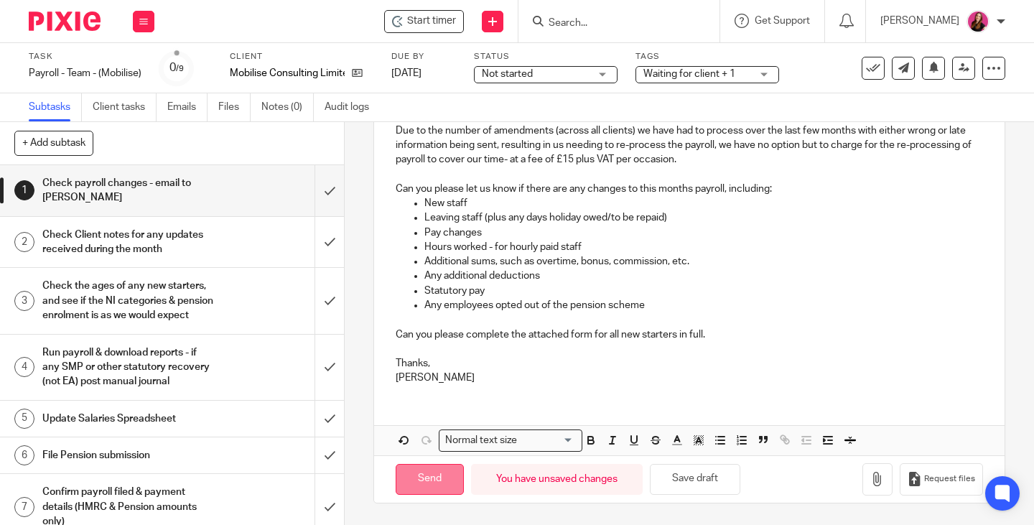
click at [437, 483] on input "Send" at bounding box center [430, 479] width 68 height 31
type input "Sent"
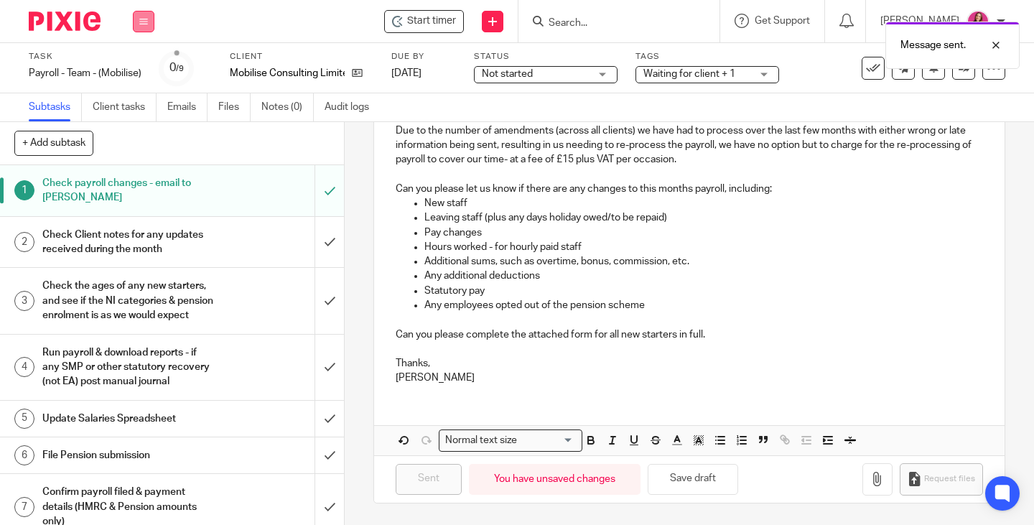
click at [139, 24] on icon at bounding box center [143, 21] width 9 height 9
click at [139, 70] on link "Work" at bounding box center [136, 67] width 25 height 10
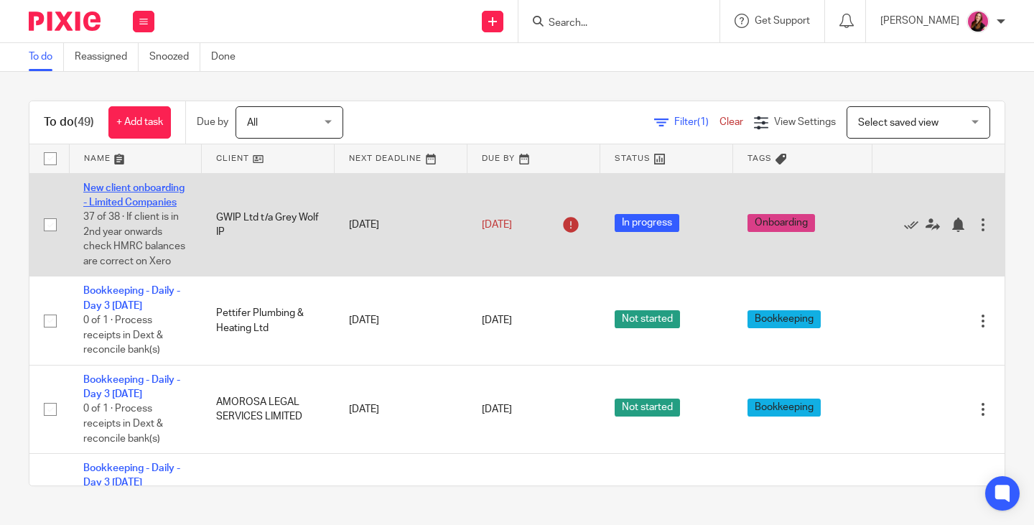
click at [118, 197] on link "New client onboarding - Limited Companies" at bounding box center [133, 195] width 101 height 24
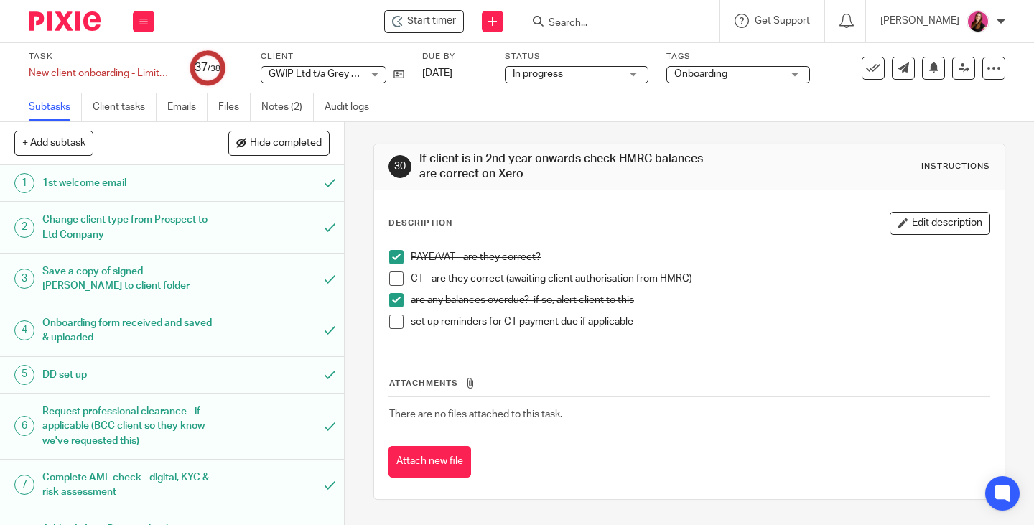
click at [393, 276] on span at bounding box center [396, 278] width 14 height 14
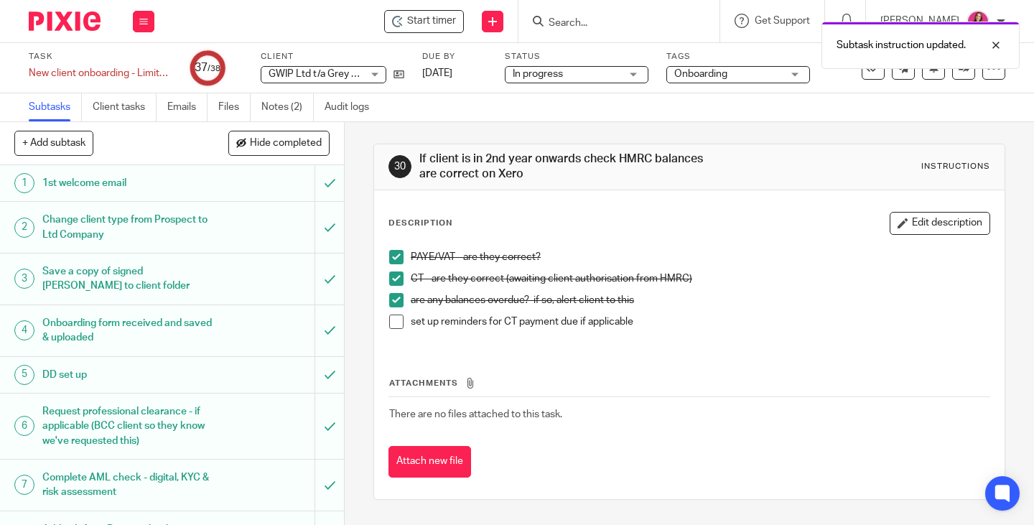
click at [389, 323] on span at bounding box center [396, 321] width 14 height 14
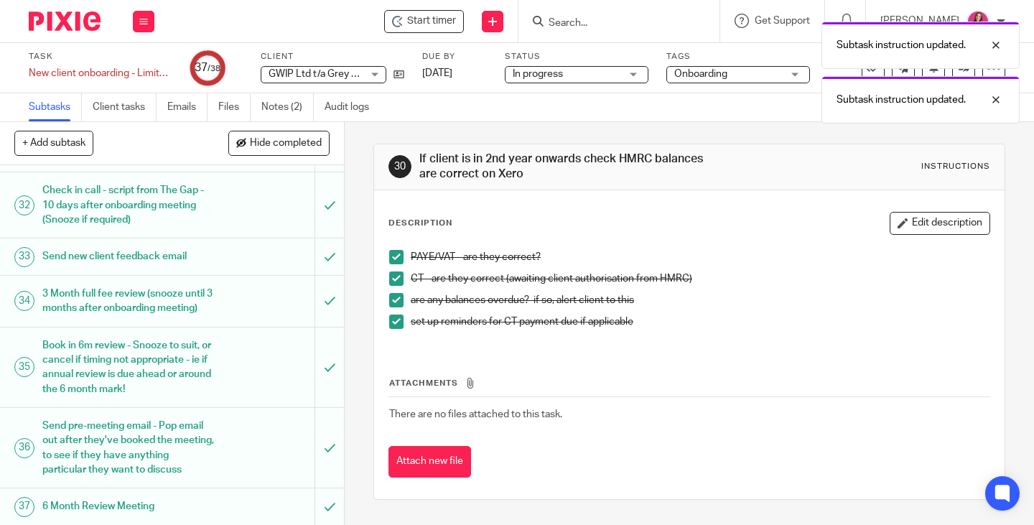
scroll to position [1364, 0]
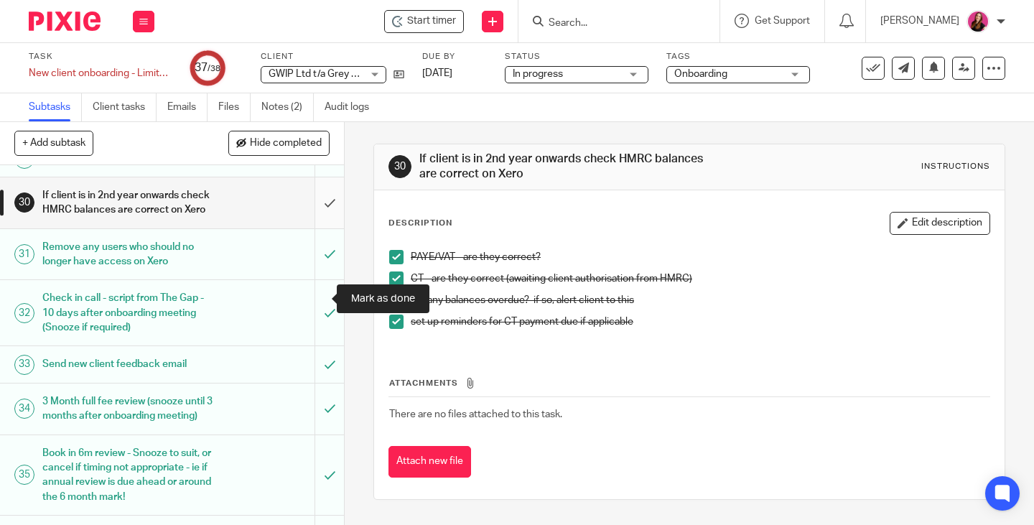
click at [318, 228] on input "submit" at bounding box center [172, 202] width 344 height 51
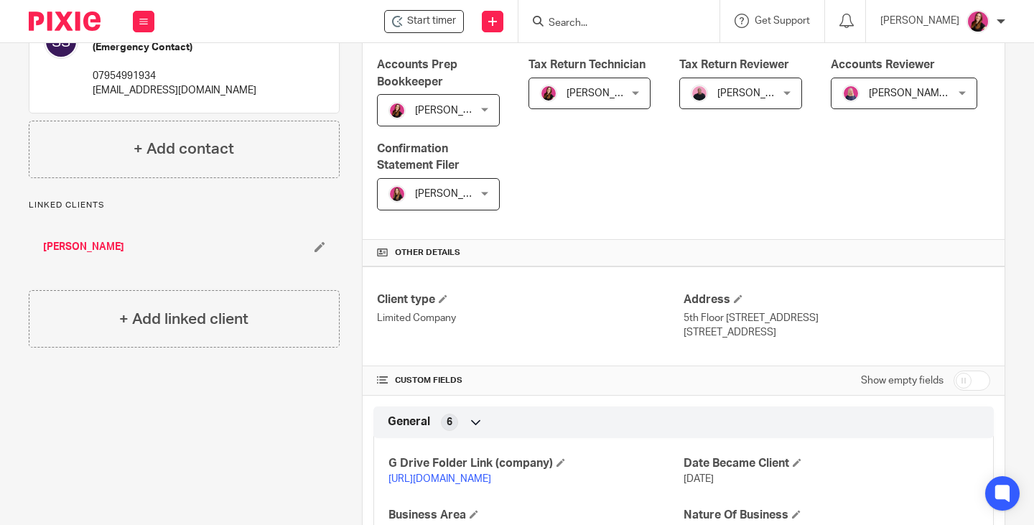
scroll to position [359, 0]
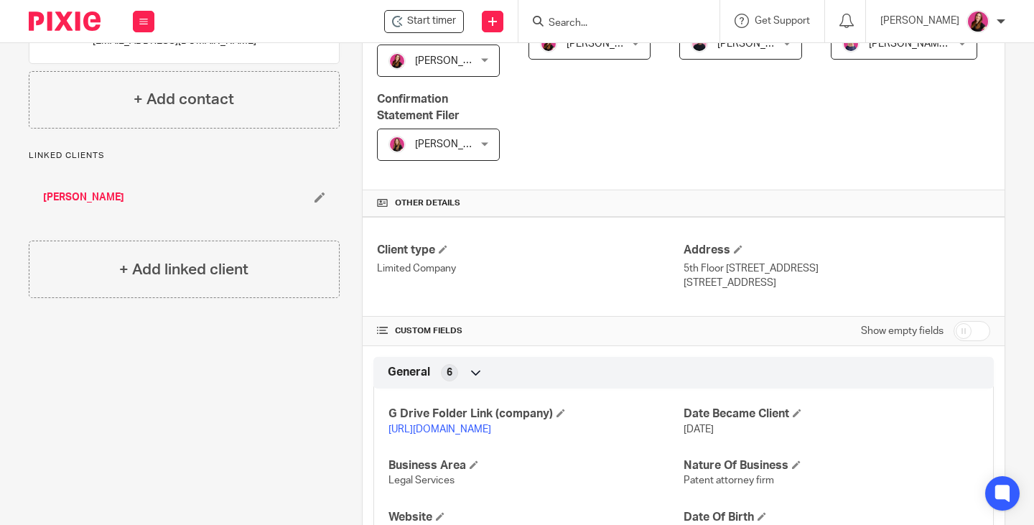
click at [953, 341] on input "checkbox" at bounding box center [971, 331] width 37 height 20
checkbox input "true"
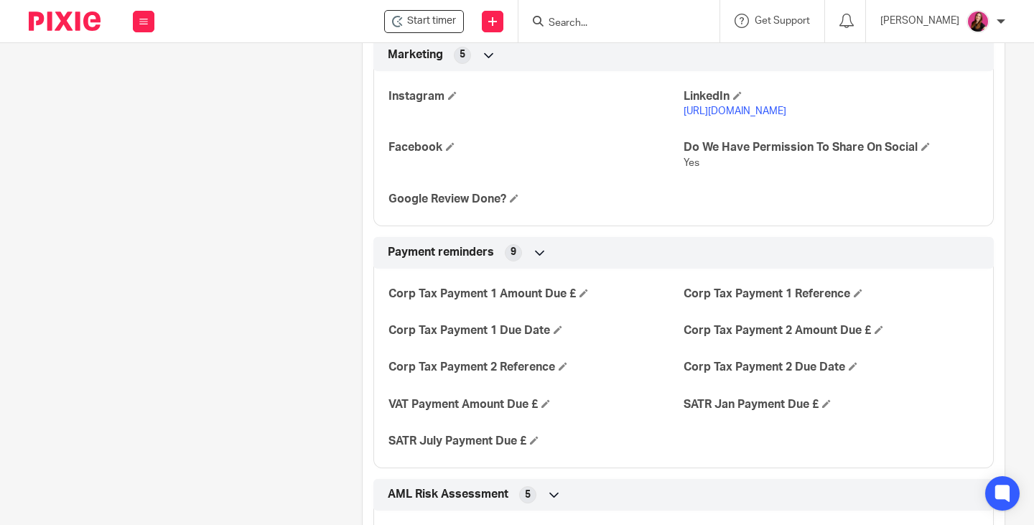
scroll to position [2513, 0]
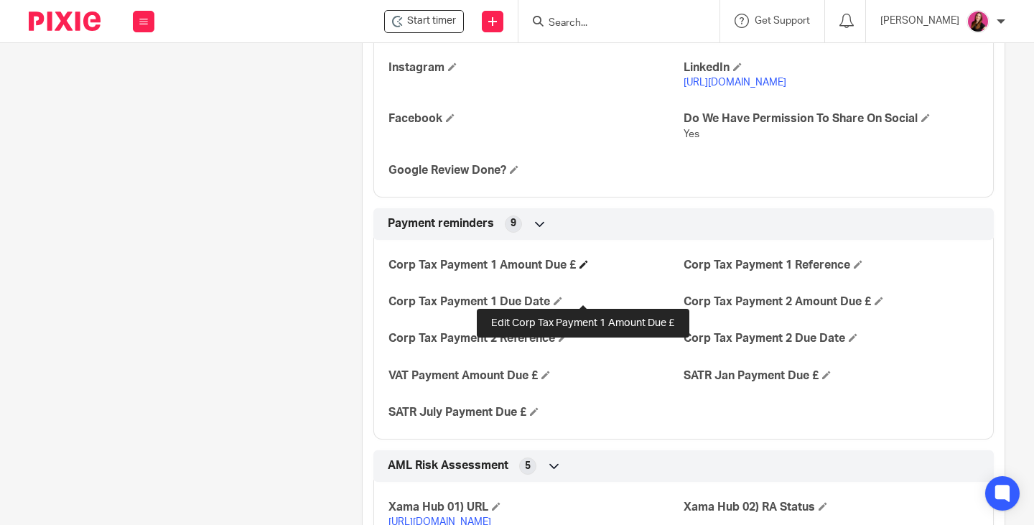
click at [585, 268] on span at bounding box center [583, 264] width 9 height 9
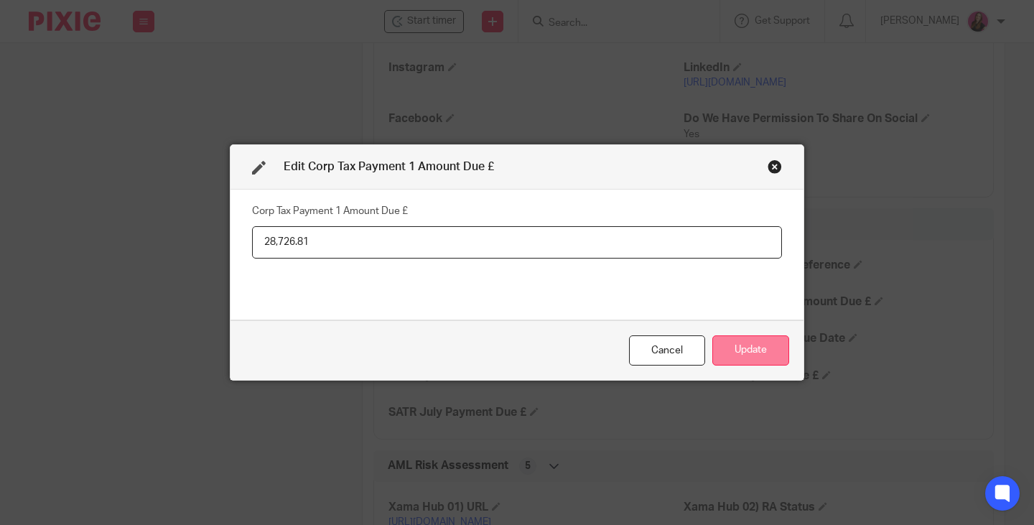
type input "28,726.81"
click at [751, 352] on button "Update" at bounding box center [750, 350] width 77 height 31
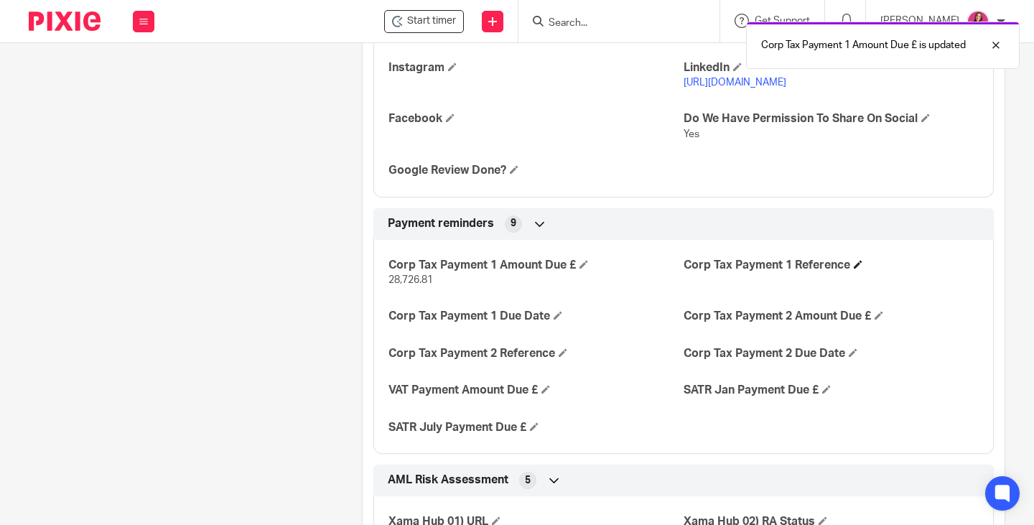
click at [848, 273] on h4 "Corp Tax Payment 1 Reference" at bounding box center [830, 265] width 295 height 15
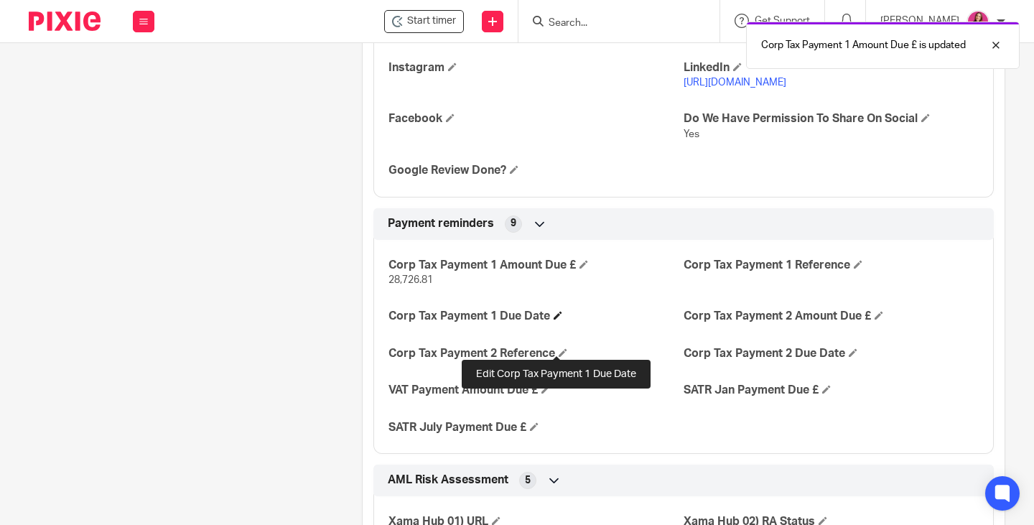
click at [556, 319] on span at bounding box center [558, 315] width 9 height 9
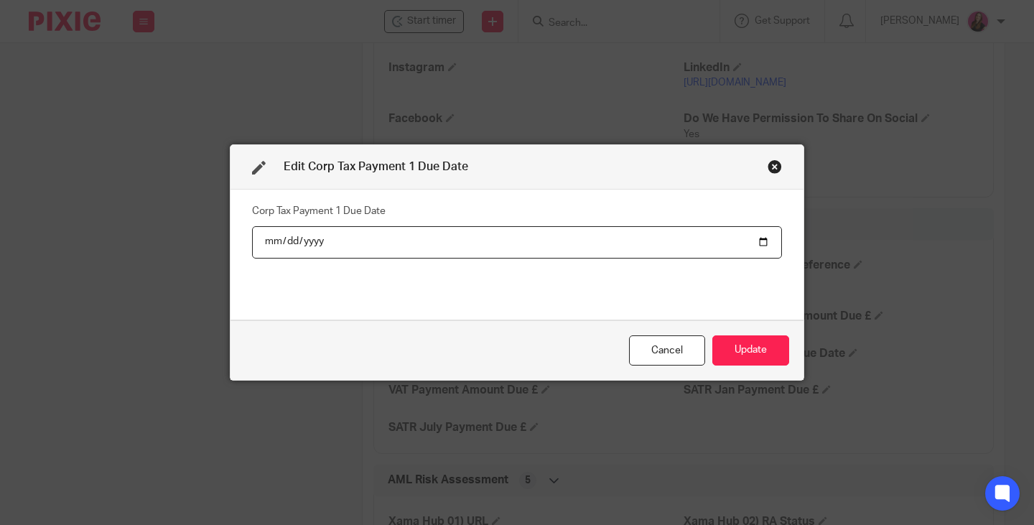
click at [755, 238] on input "date" at bounding box center [517, 242] width 530 height 32
type input "2025-10-31"
click at [755, 350] on button "Update" at bounding box center [750, 350] width 77 height 31
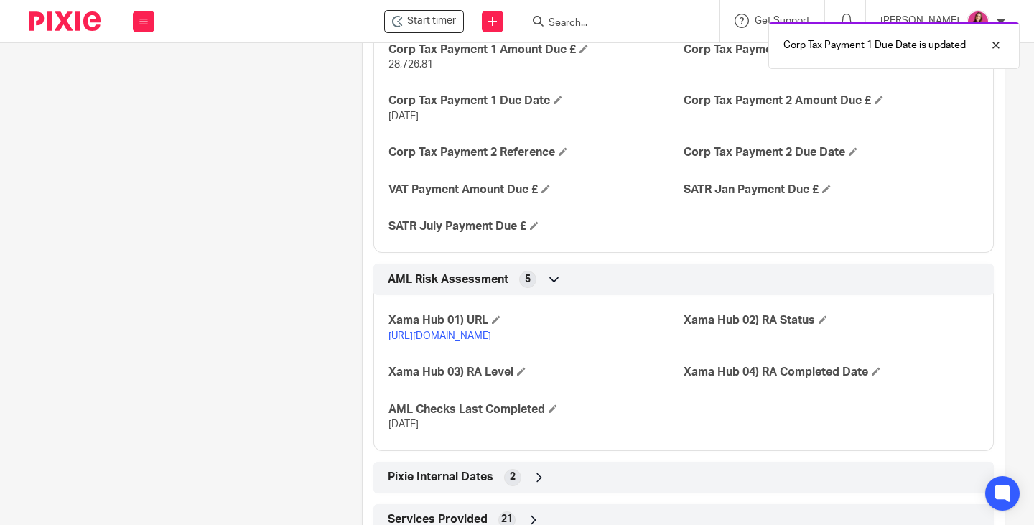
scroll to position [2826, 0]
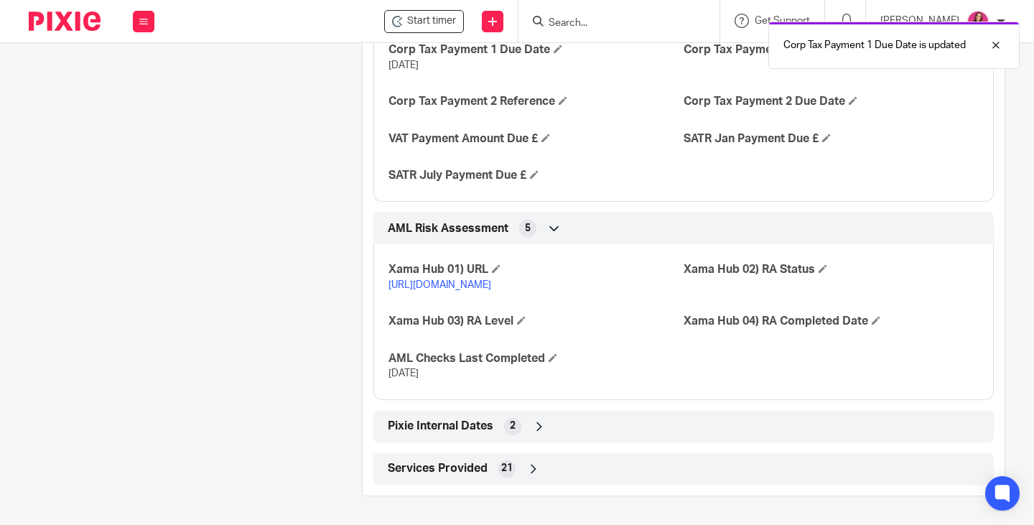
click at [538, 429] on icon at bounding box center [539, 426] width 14 height 14
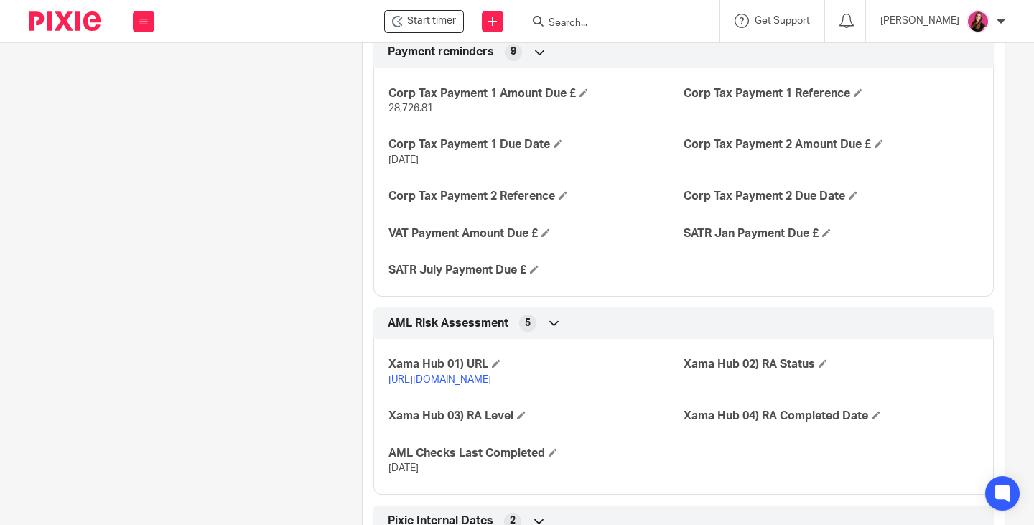
scroll to position [2682, 0]
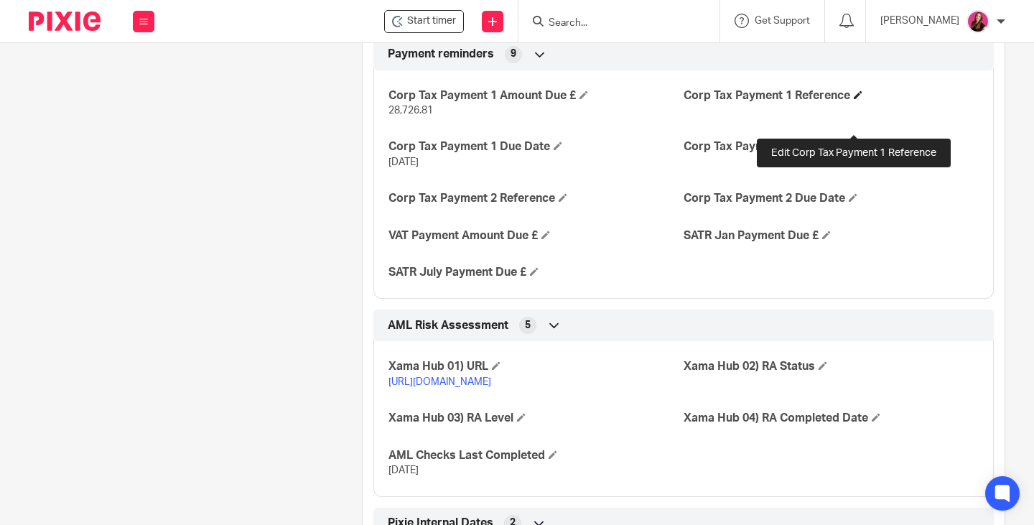
click at [854, 99] on span at bounding box center [858, 94] width 9 height 9
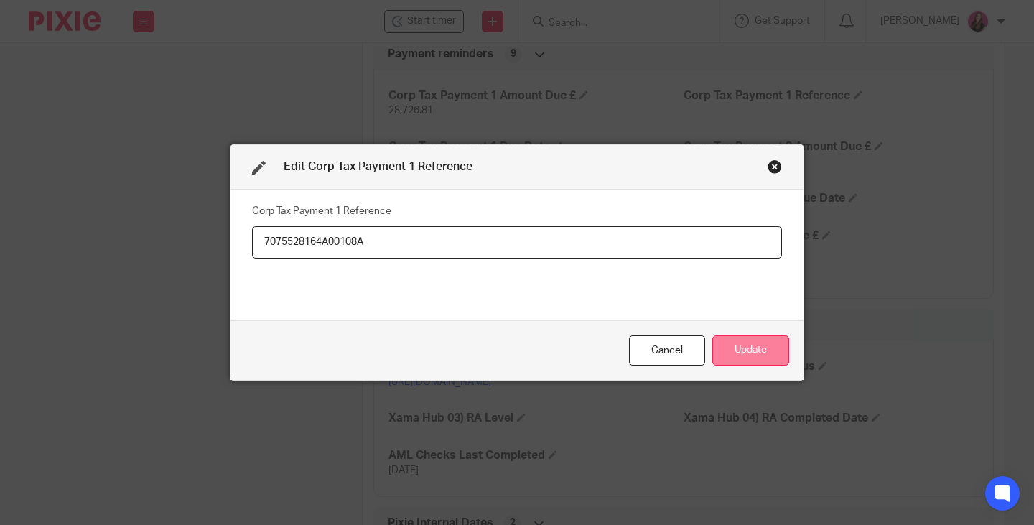
type input "7075528164A00108A"
click at [739, 353] on button "Update" at bounding box center [750, 350] width 77 height 31
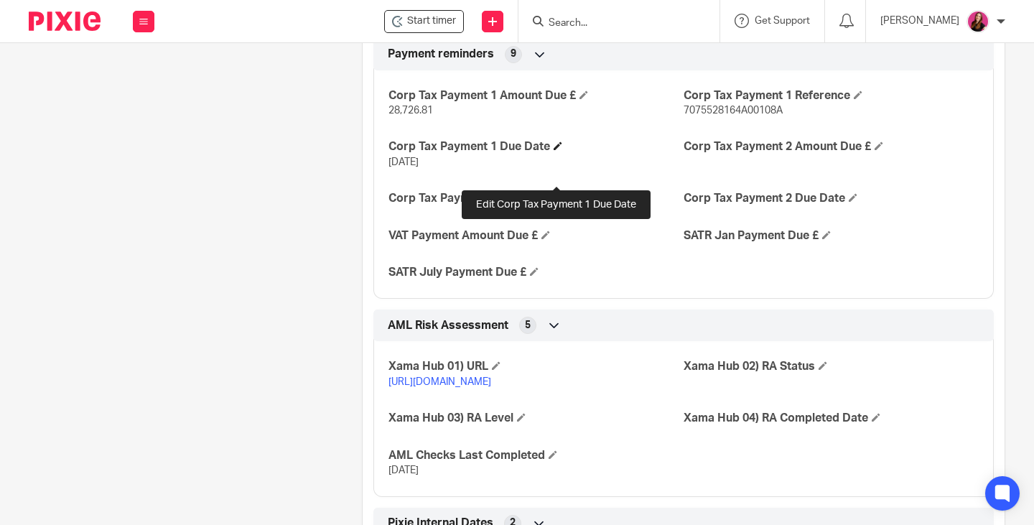
click at [555, 150] on span at bounding box center [558, 145] width 9 height 9
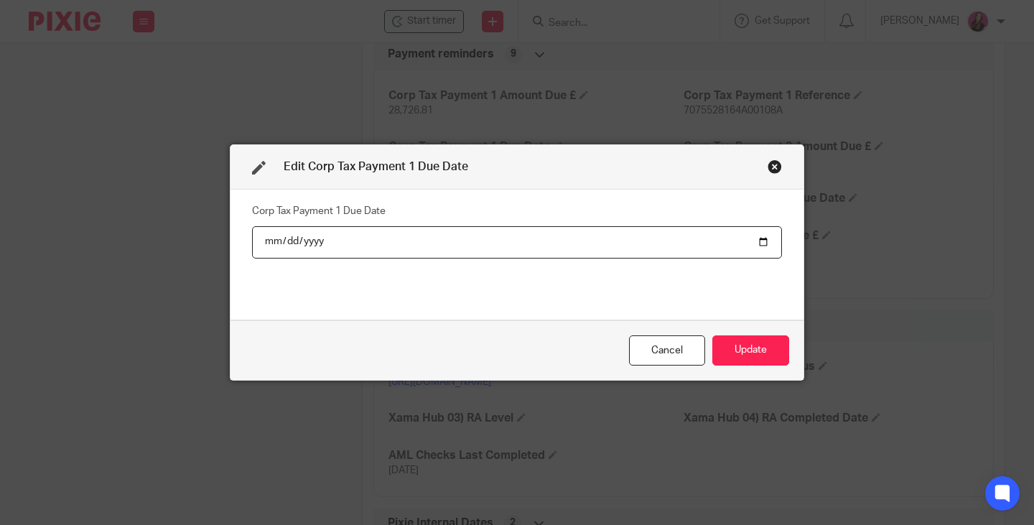
click at [760, 238] on input "2025-10-31" at bounding box center [517, 242] width 530 height 32
type input "2025-11-01"
click at [750, 353] on button "Update" at bounding box center [750, 350] width 77 height 31
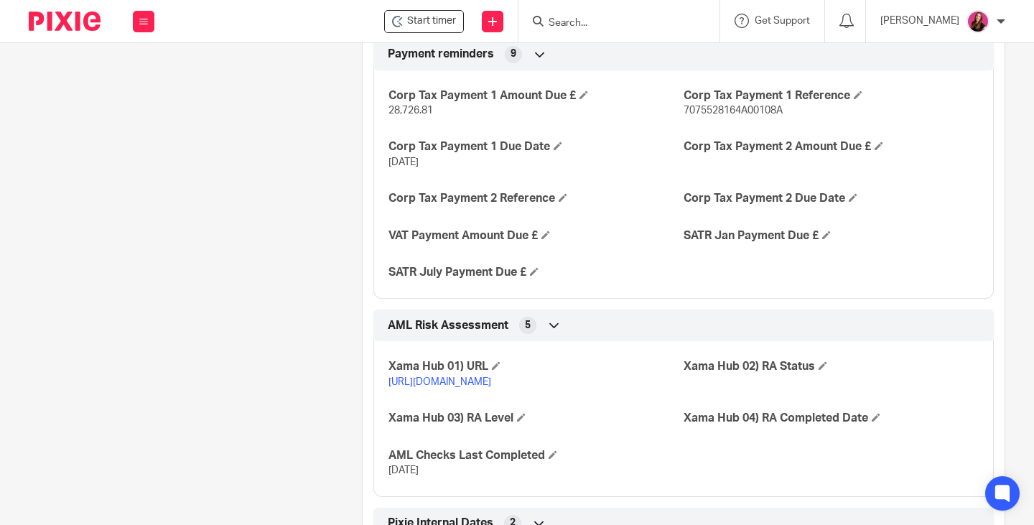
scroll to position [2610, 0]
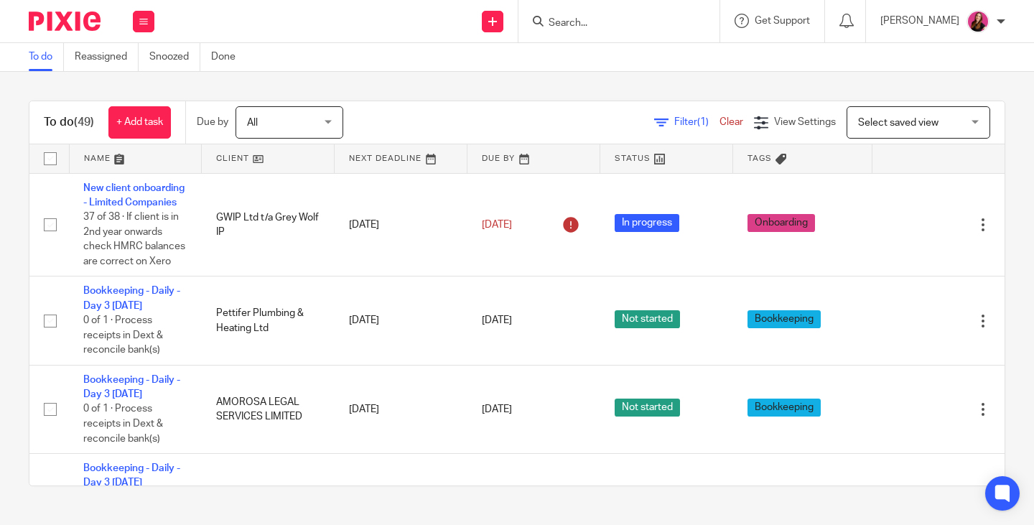
click at [617, 23] on input "Search" at bounding box center [611, 23] width 129 height 13
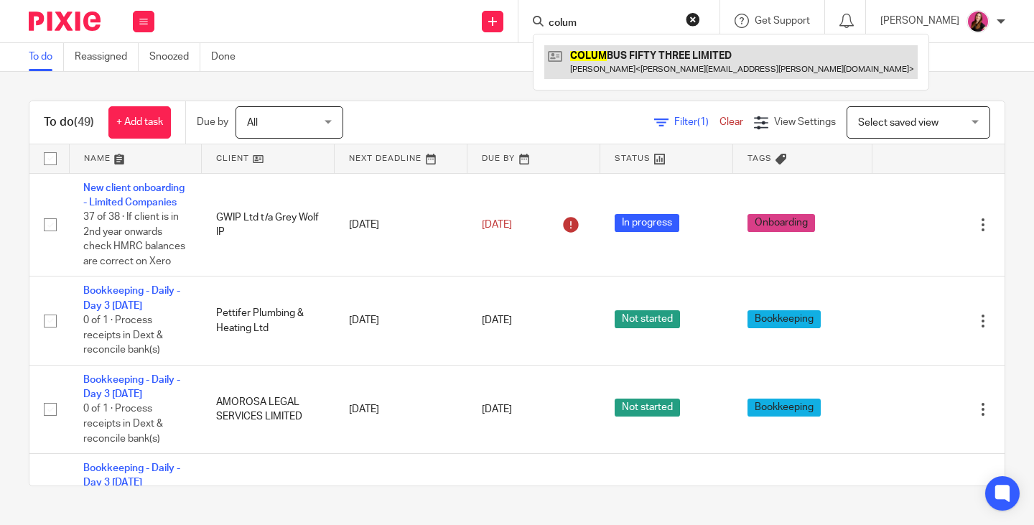
type input "colum"
click at [640, 77] on link at bounding box center [730, 61] width 373 height 33
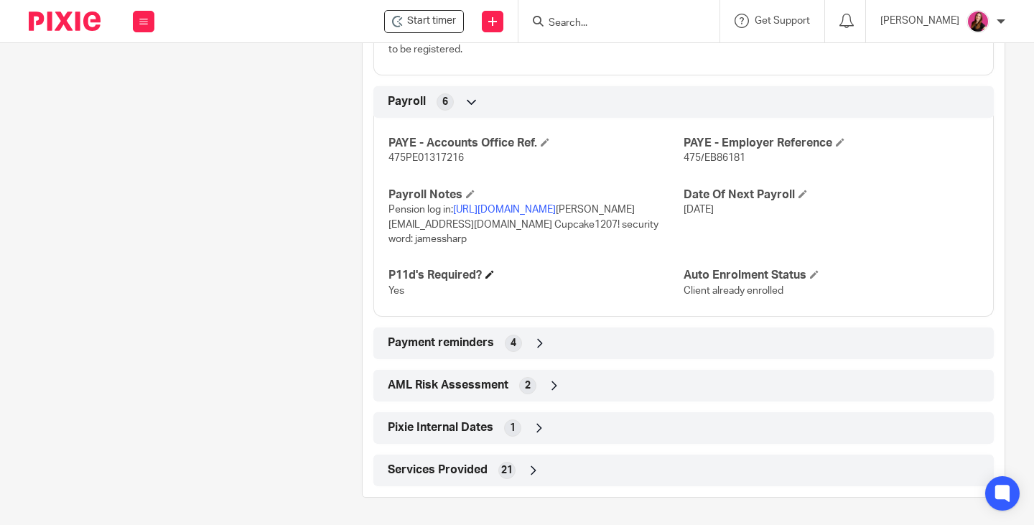
scroll to position [1598, 0]
click at [536, 342] on icon at bounding box center [540, 342] width 14 height 14
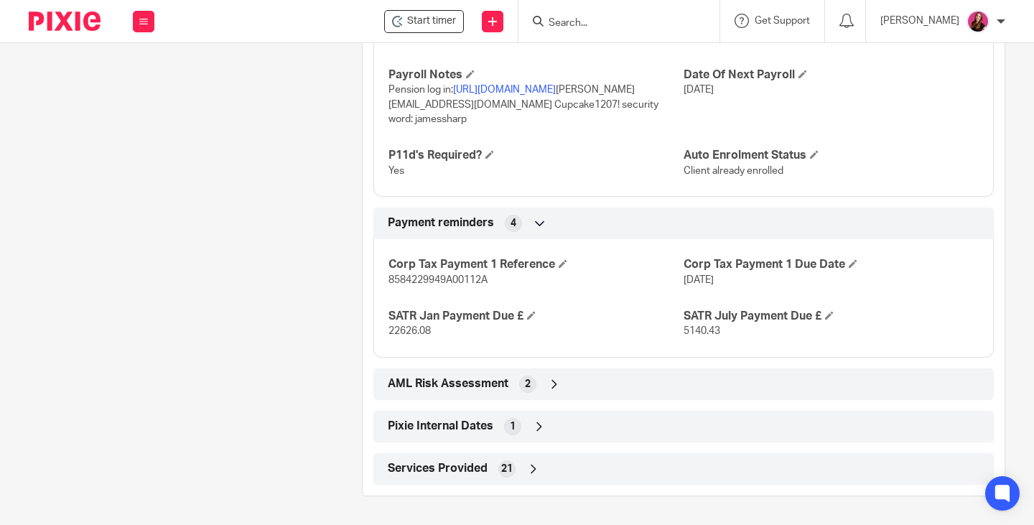
scroll to position [1716, 0]
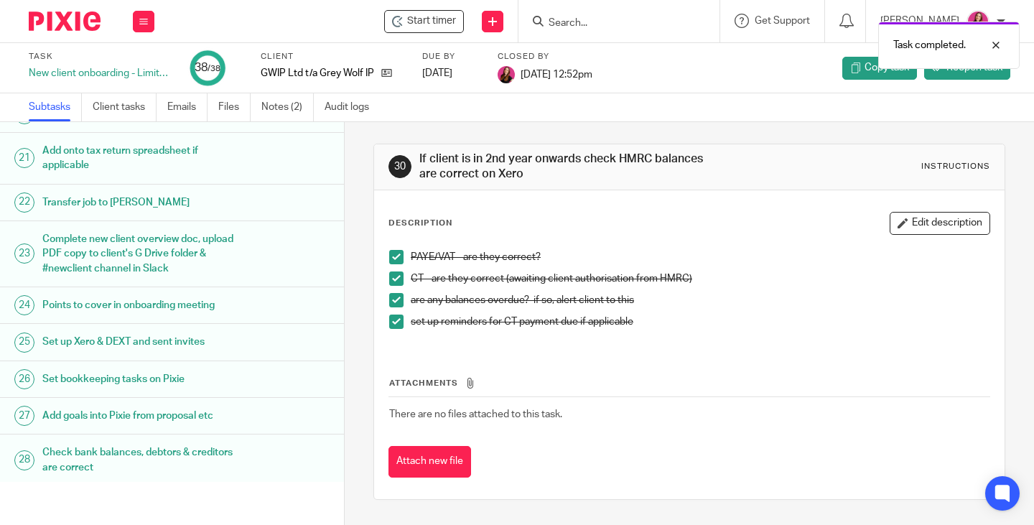
scroll to position [763, 0]
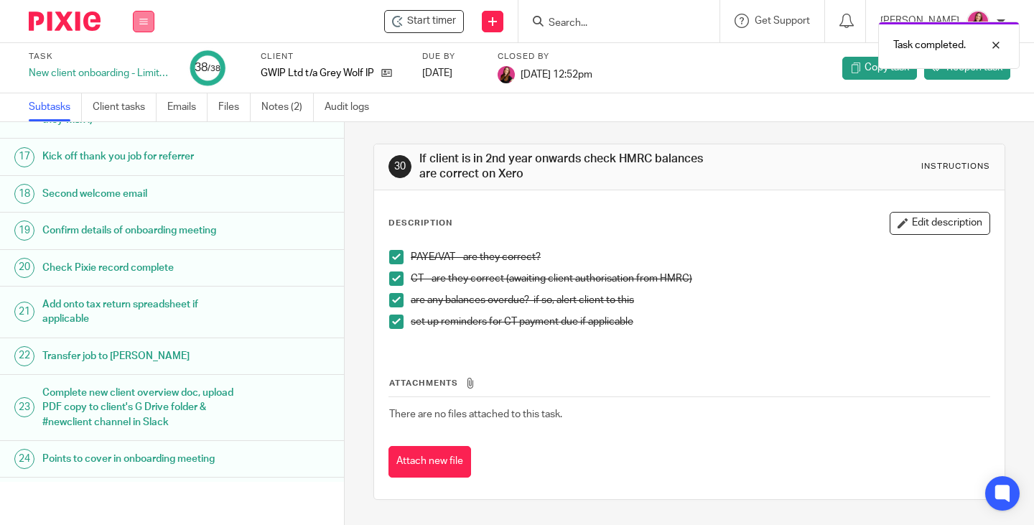
click at [144, 20] on icon at bounding box center [143, 21] width 9 height 9
drag, startPoint x: 134, startPoint y: 65, endPoint x: 189, endPoint y: 29, distance: 65.3
click at [135, 65] on link "Work" at bounding box center [136, 67] width 25 height 10
